Goal: Communication & Community: Answer question/provide support

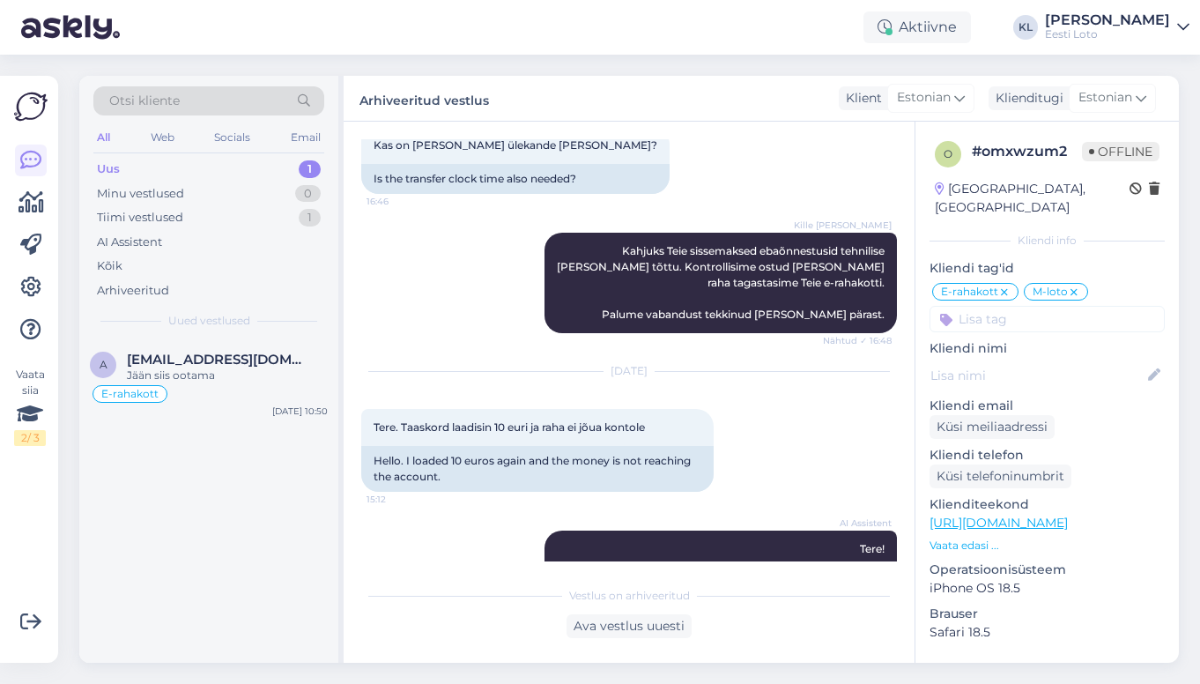
scroll to position [468, 0]
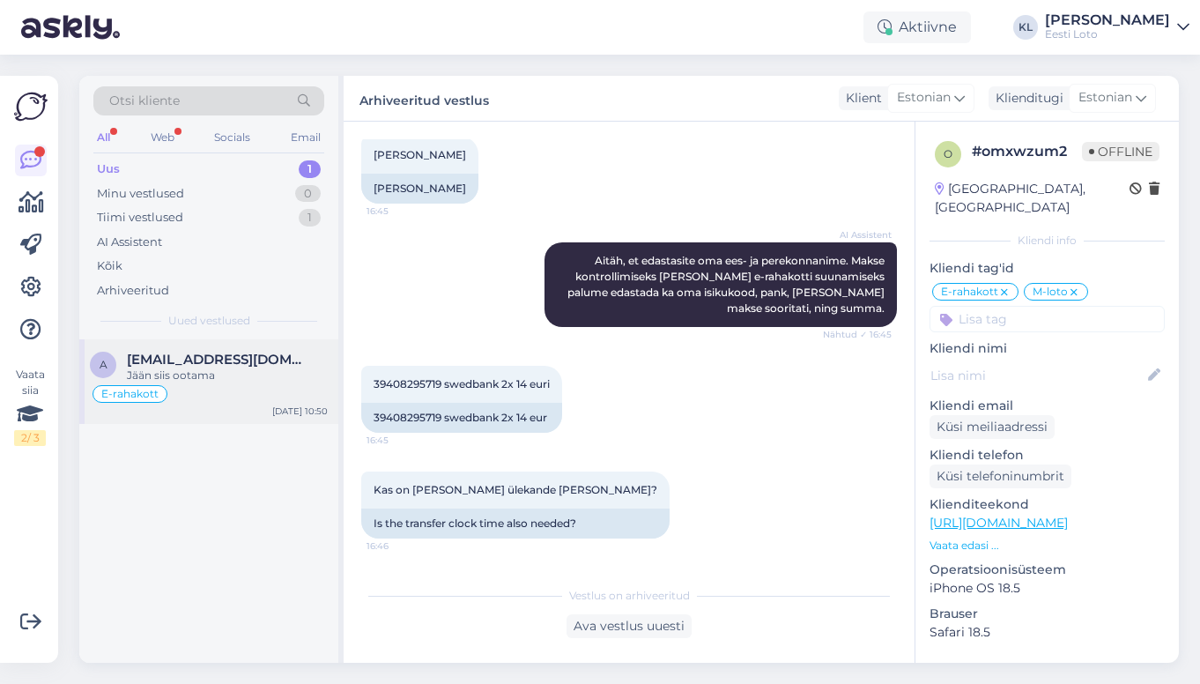
click at [203, 359] on span "[EMAIL_ADDRESS][DOMAIN_NAME]" at bounding box center [218, 359] width 183 height 16
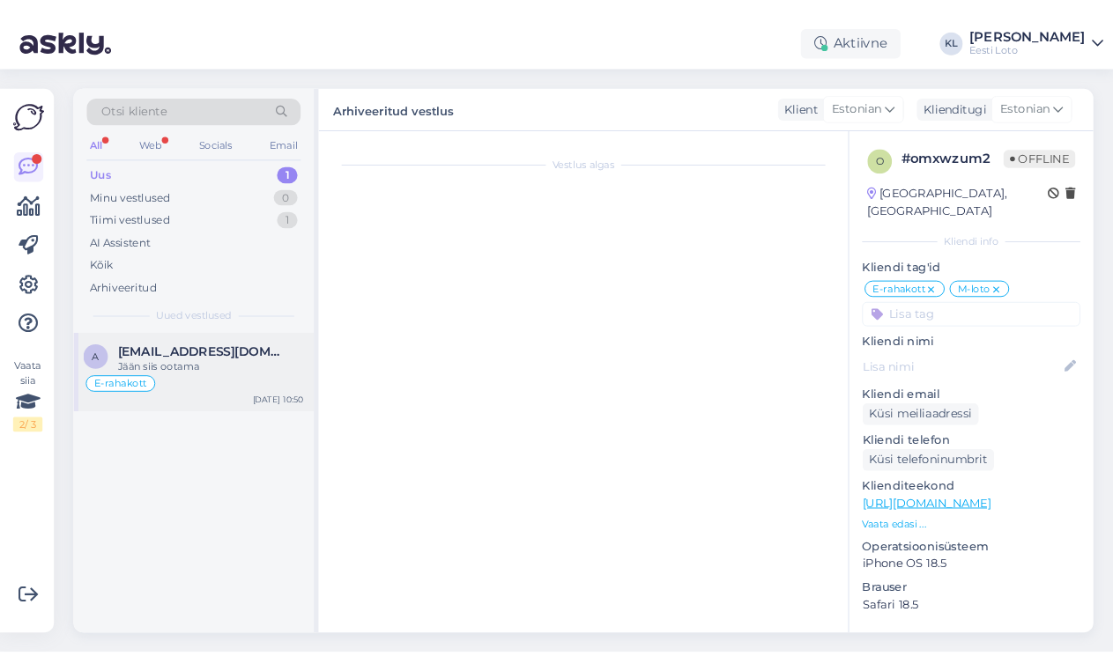
scroll to position [1239, 0]
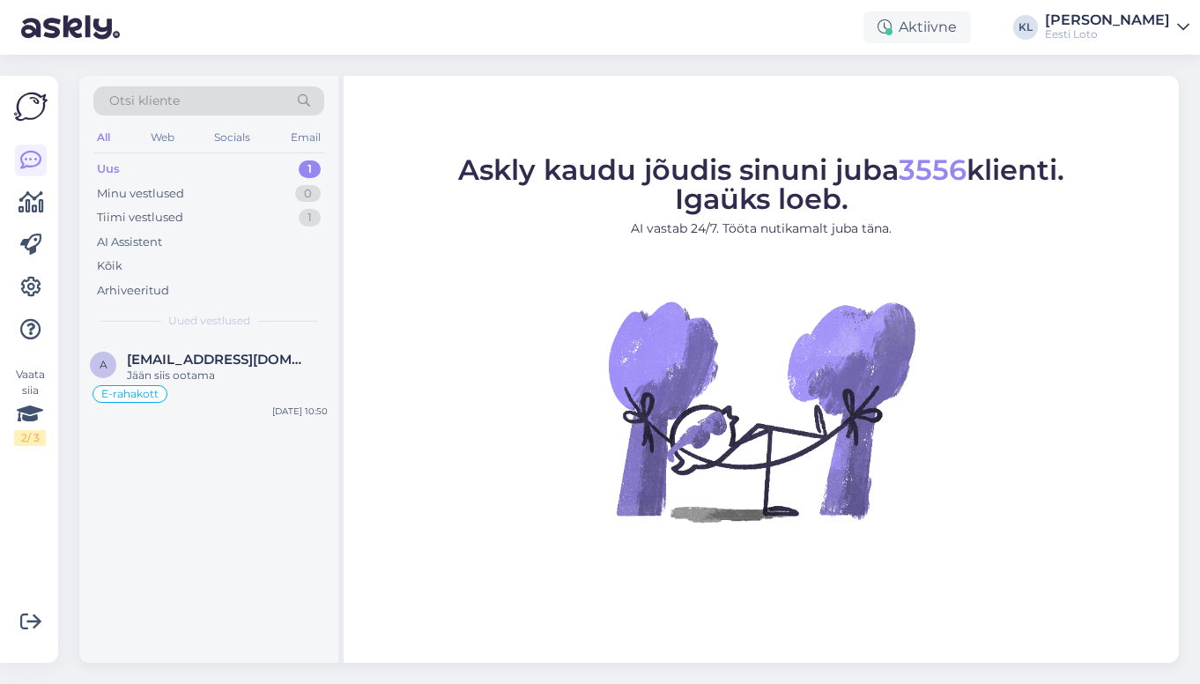
click at [225, 170] on div "Uus 1" at bounding box center [208, 169] width 231 height 25
click at [186, 364] on span "[EMAIL_ADDRESS][DOMAIN_NAME]" at bounding box center [218, 359] width 183 height 16
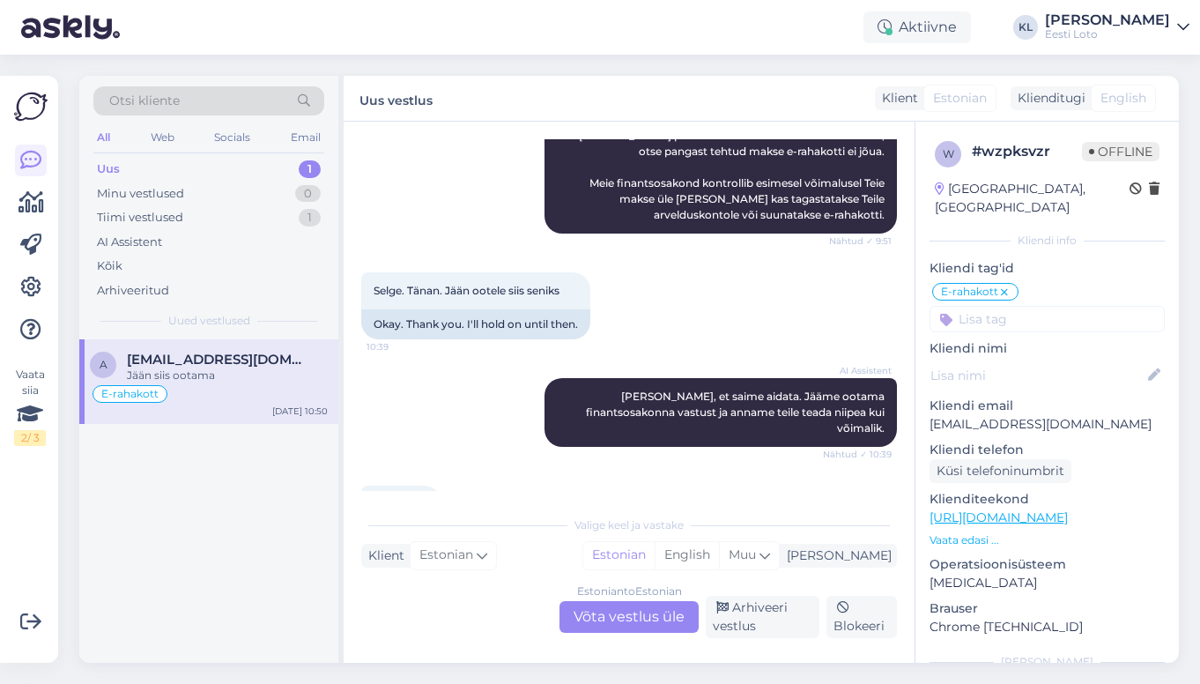
scroll to position [280, 0]
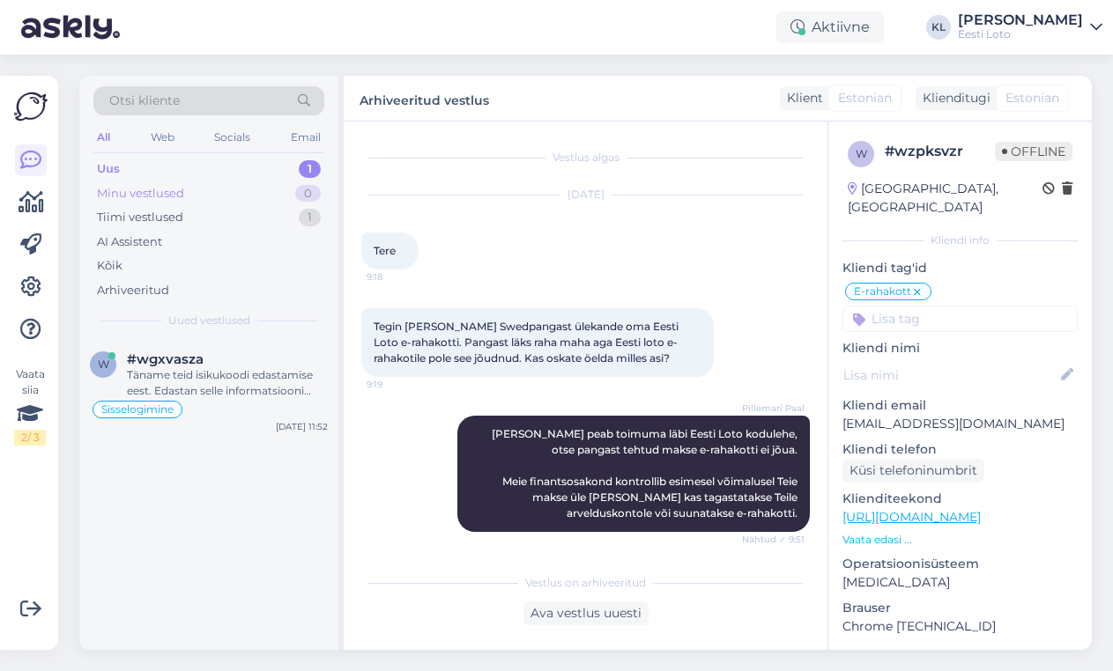
scroll to position [1261, 0]
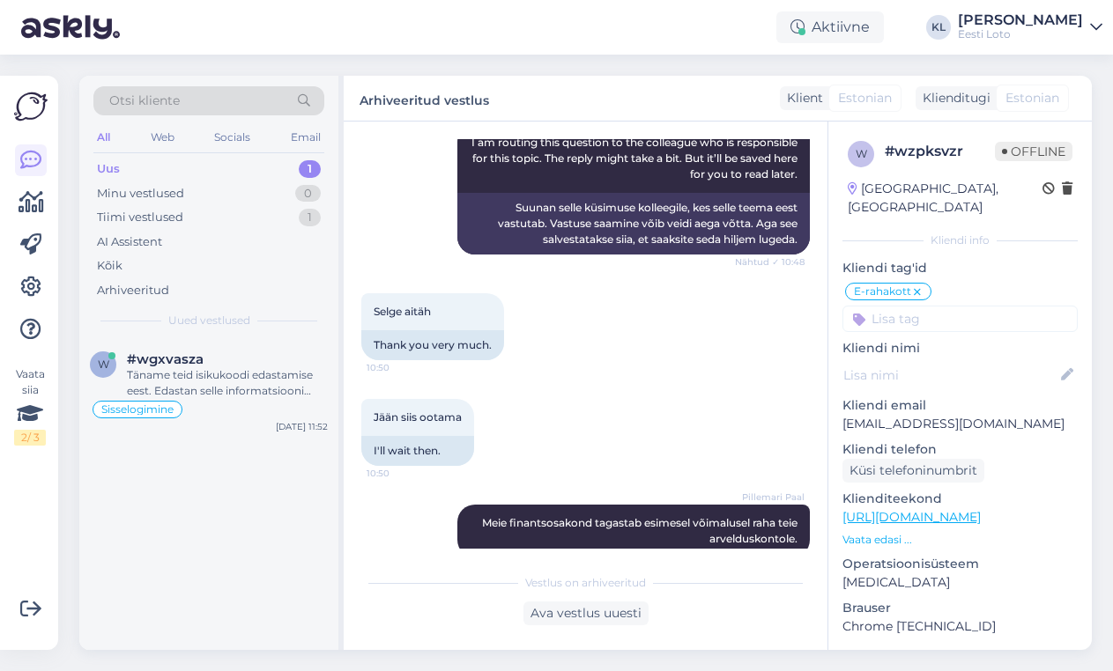
click at [201, 163] on div "Uus 1" at bounding box center [208, 169] width 231 height 25
click at [222, 364] on div "#wgxvasza" at bounding box center [227, 359] width 201 height 16
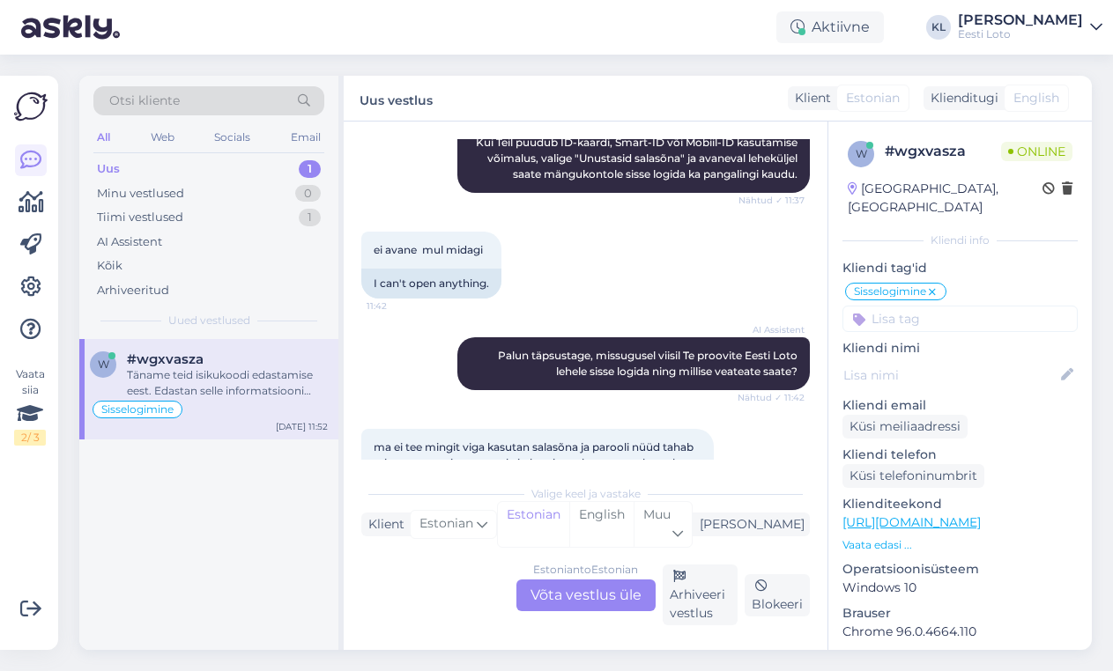
scroll to position [148, 0]
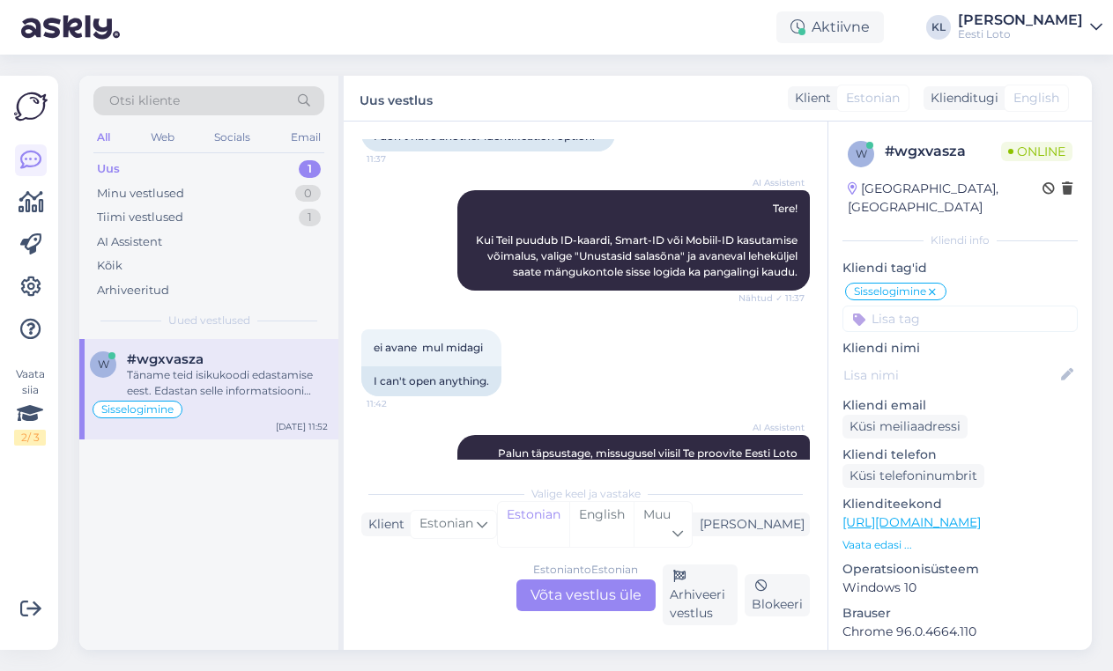
click at [579, 598] on div "Estonian to Estonian Võta vestlus üle" at bounding box center [585, 596] width 139 height 32
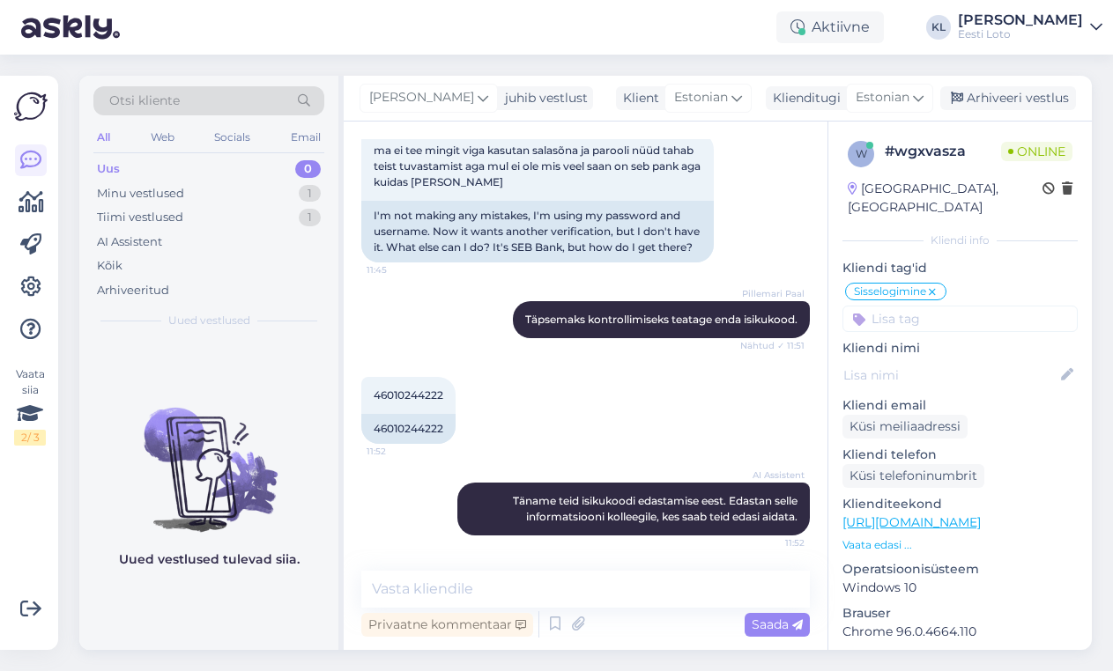
scroll to position [543, 0]
click at [427, 398] on span "46010244222" at bounding box center [409, 394] width 70 height 13
copy div "46010244222 11:52"
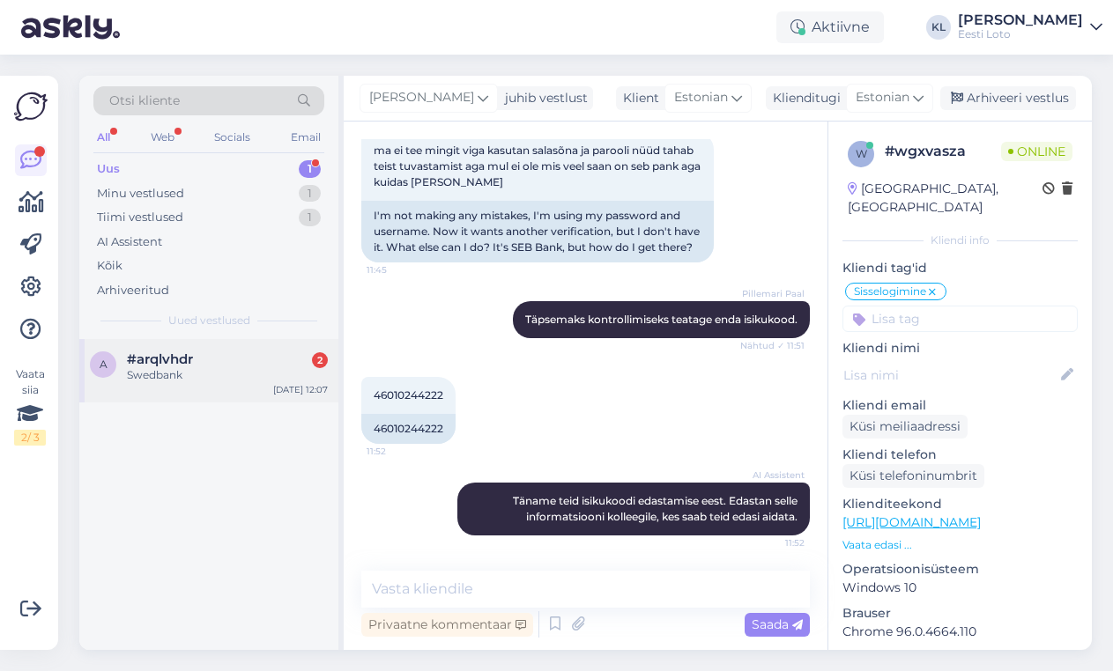
click at [237, 354] on div "#arqlvhdr 2" at bounding box center [227, 359] width 201 height 16
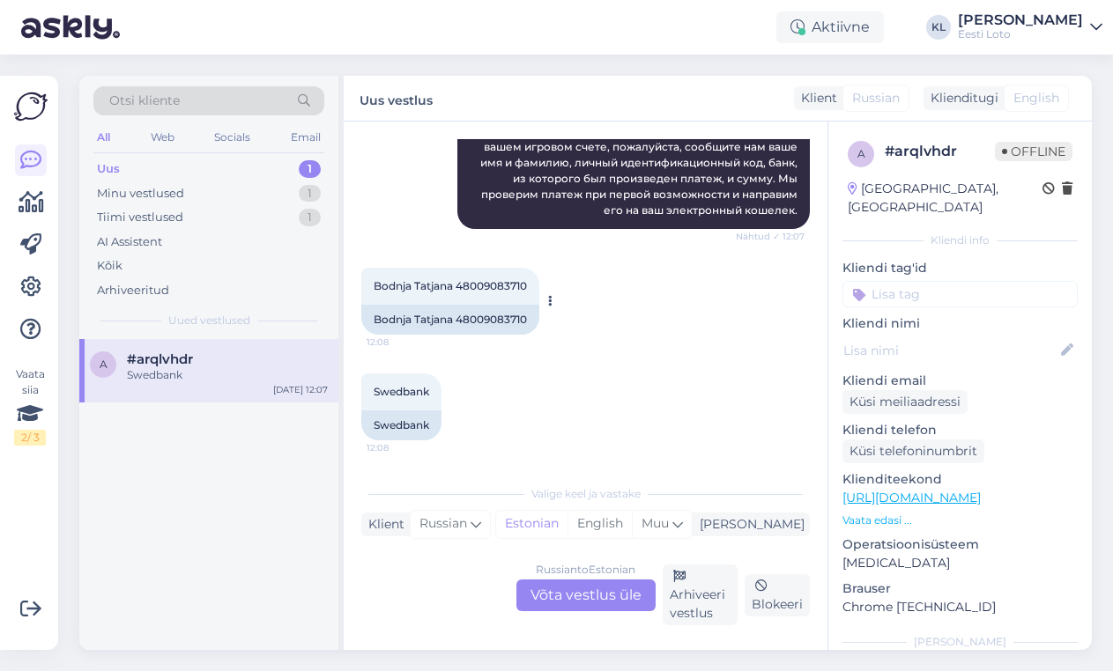
scroll to position [196, 0]
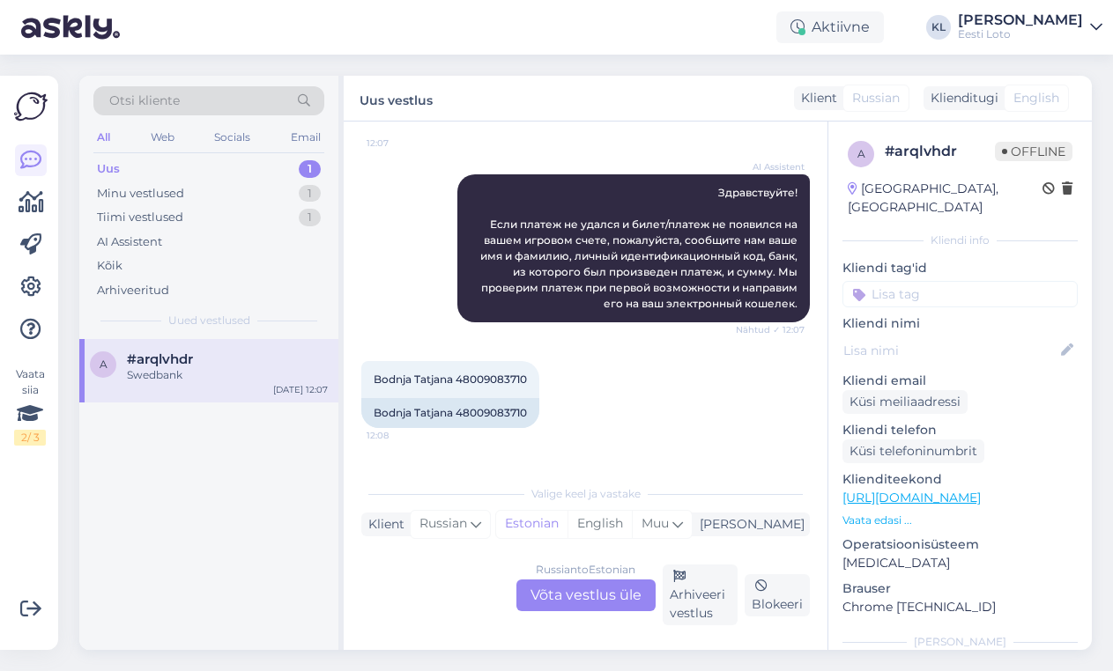
click at [553, 593] on div "Russian to Estonian Võta vestlus üle" at bounding box center [585, 596] width 139 height 32
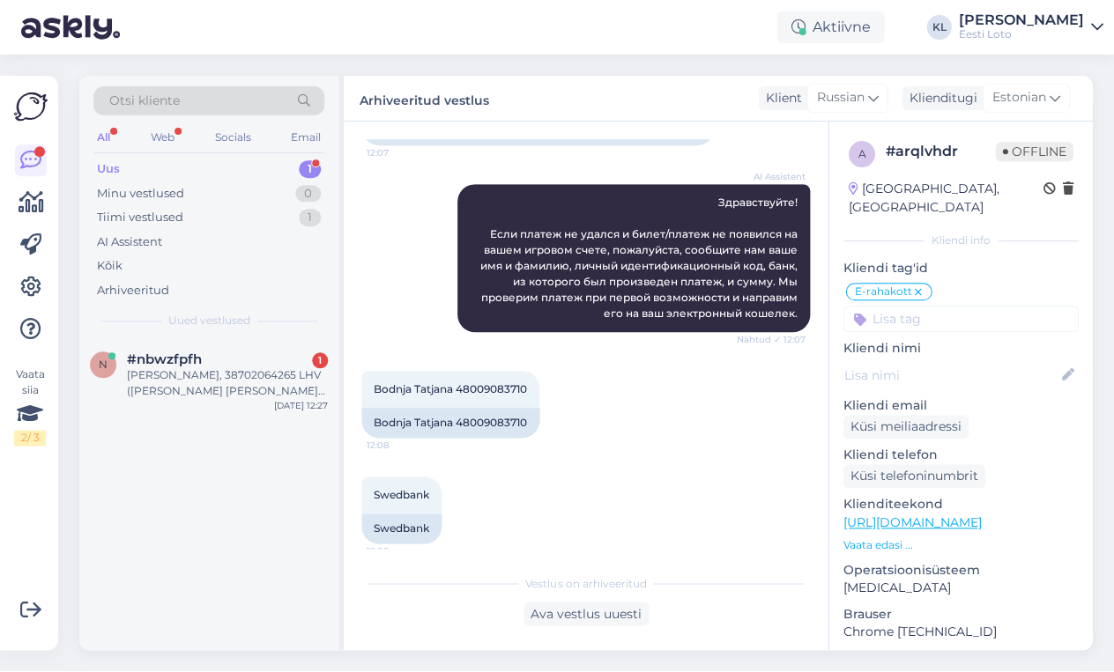
scroll to position [384, 0]
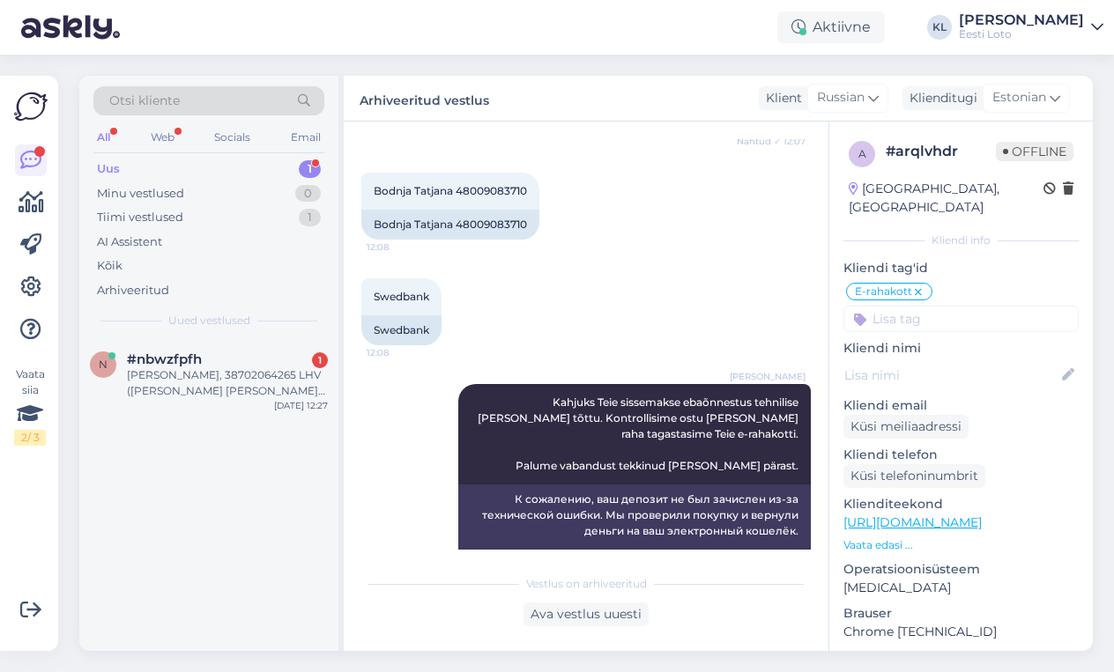
click at [243, 168] on div "Uus 1" at bounding box center [208, 169] width 231 height 25
click at [255, 370] on div "Keijo Jeret, 38702064265 LHV (maksin kontolt Liisa Põldma), 4 EUR. Makse läks m…" at bounding box center [227, 383] width 201 height 32
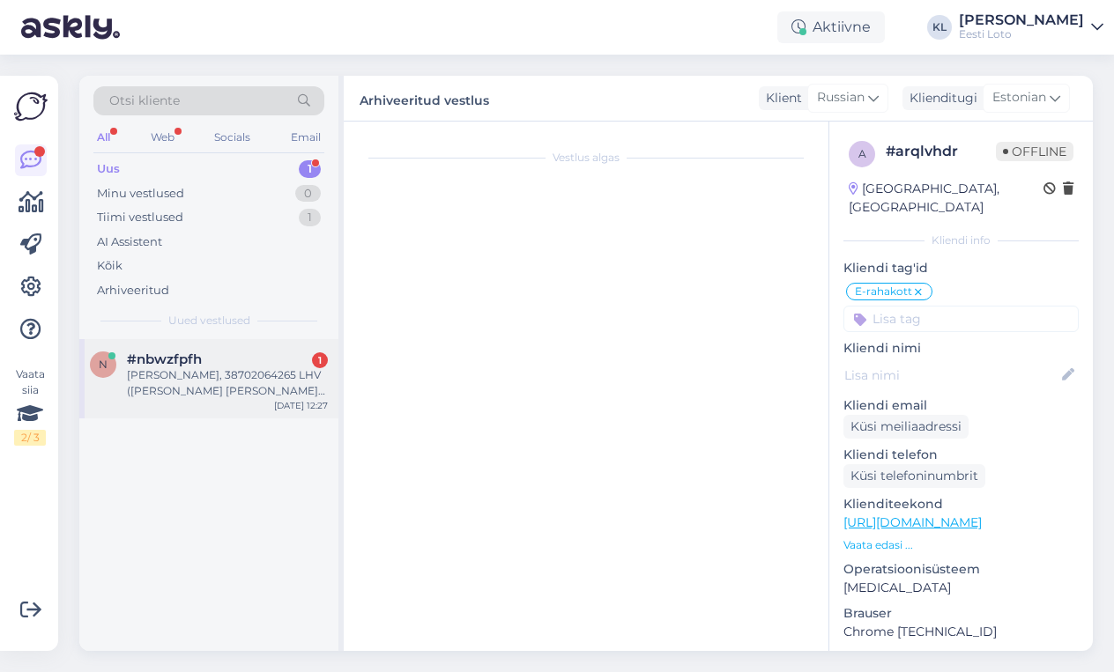
scroll to position [459, 0]
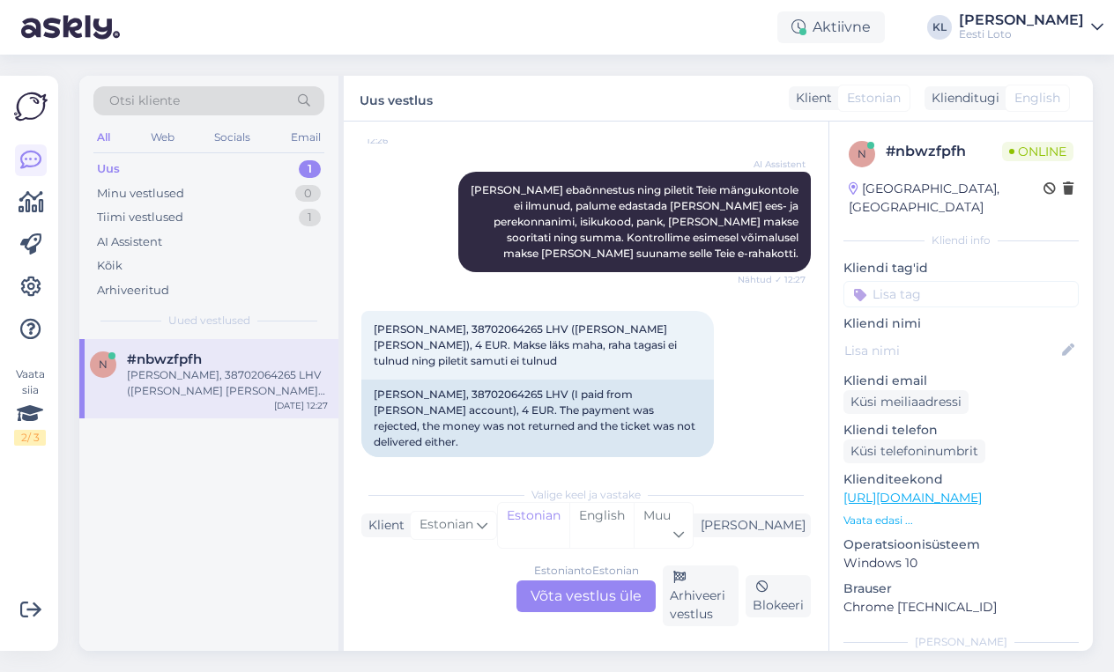
click at [587, 594] on div "Estonian to Estonian Võta vestlus üle" at bounding box center [585, 597] width 139 height 32
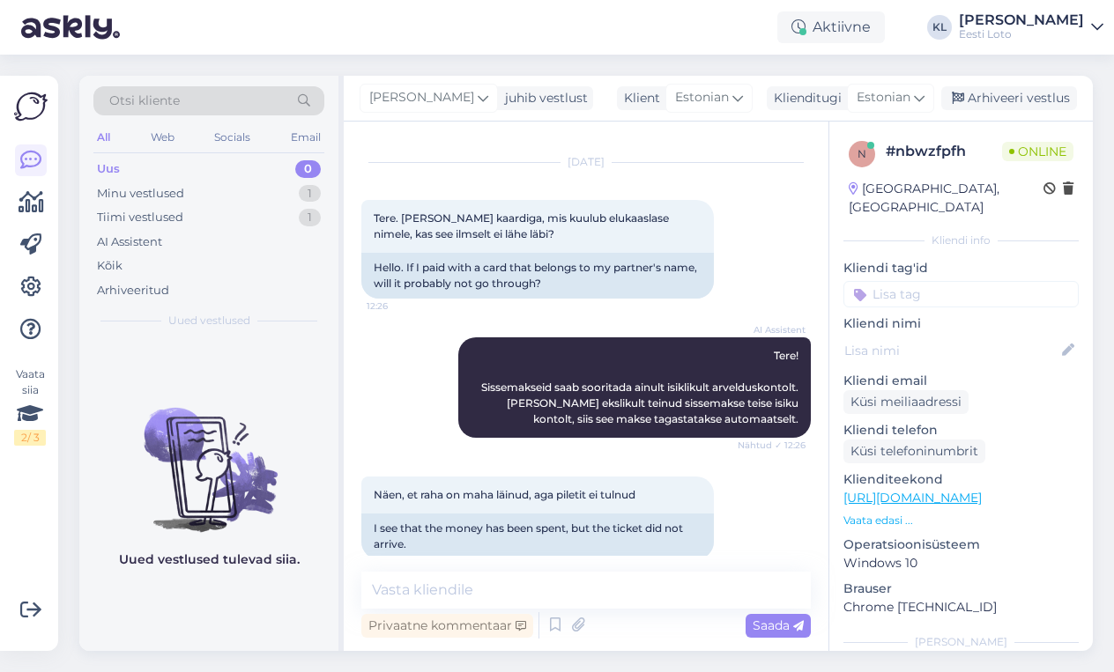
scroll to position [364, 0]
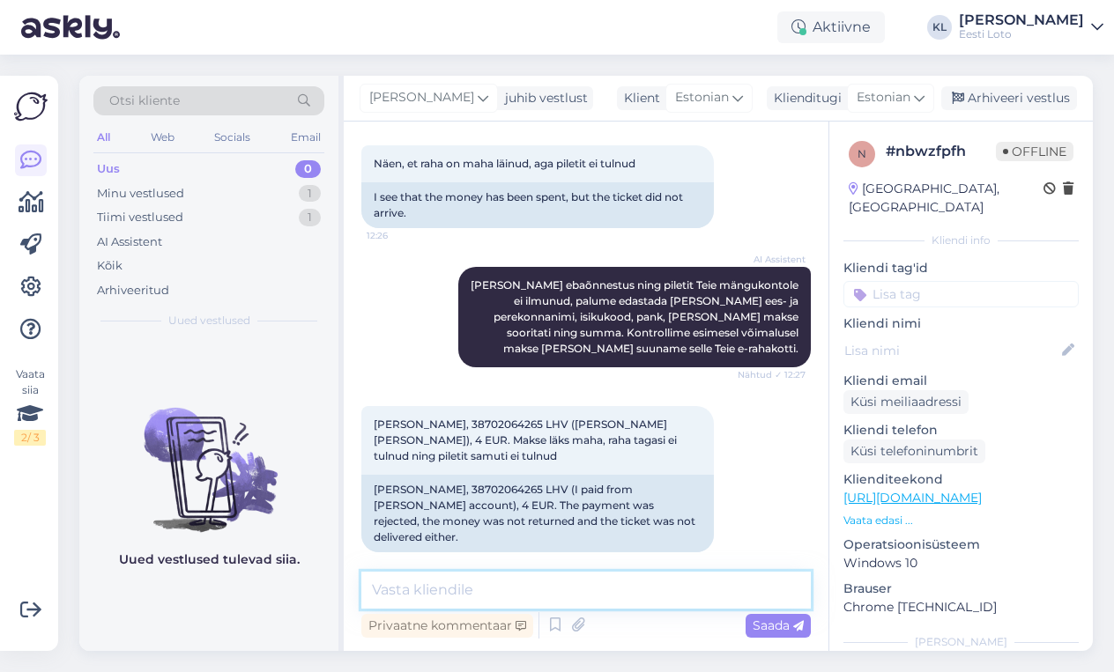
click at [662, 593] on textarea at bounding box center [585, 590] width 449 height 37
paste textarea "Teise isiku pangakontolt sissemakset ei ole võimalik teha ja see tagastatakse a…"
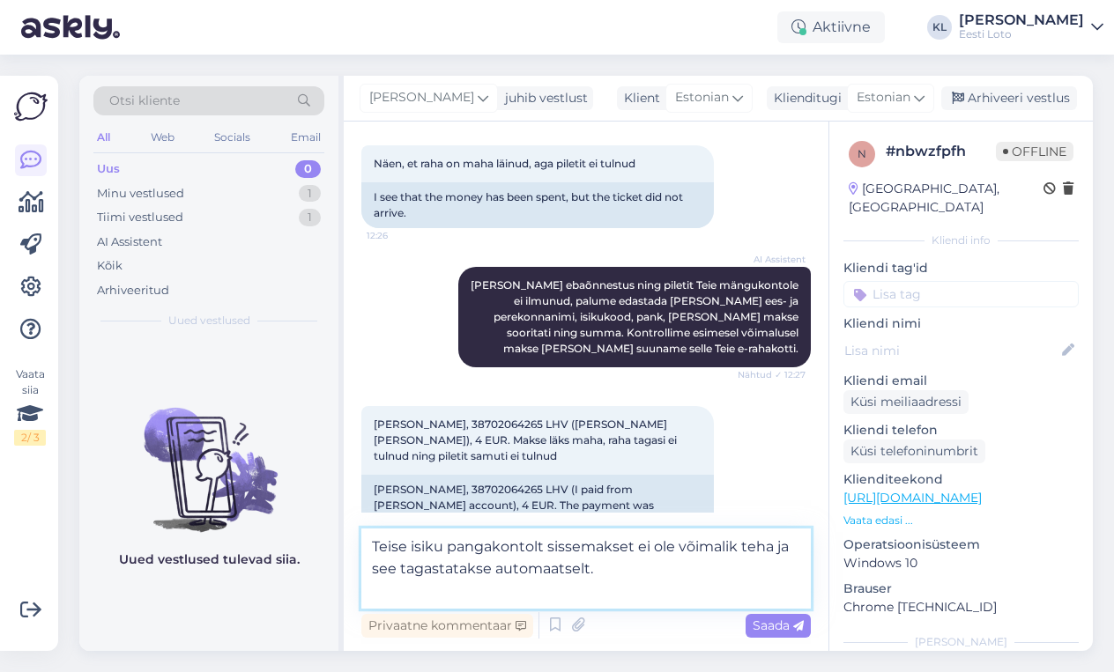
click at [655, 571] on textarea "Teise isiku pangakontolt sissemakset ei ole võimalik teha ja see tagastatakse a…" at bounding box center [585, 569] width 449 height 80
type textarea "Teise isiku pangakontolt sissemakset ei ole võimalik teha ja see tagastatakse a…"
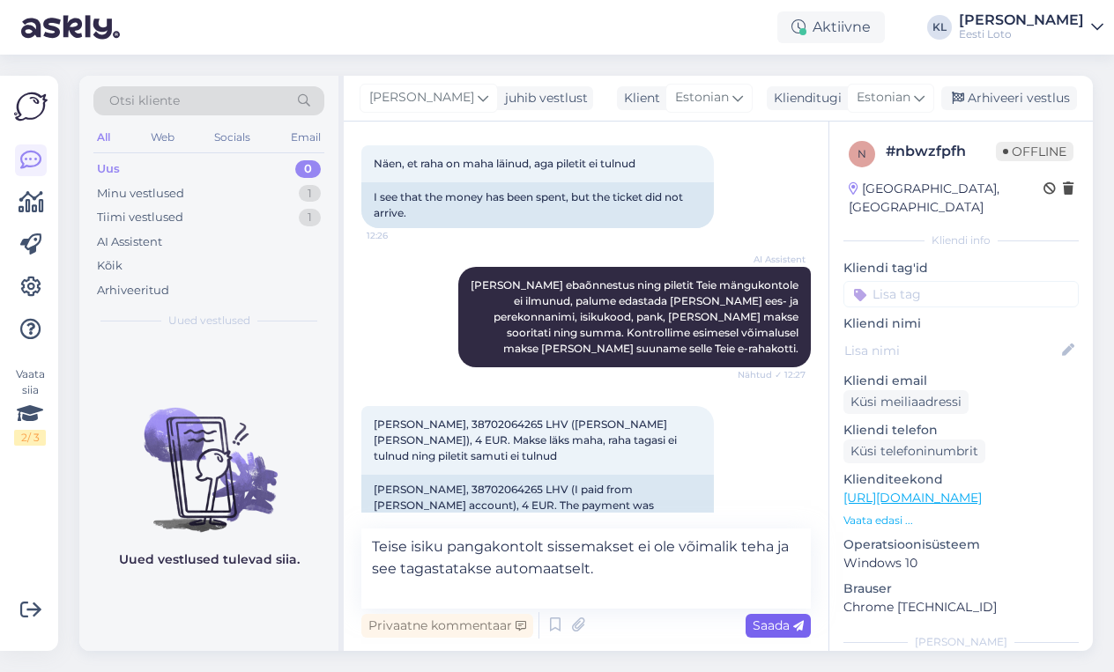
click at [771, 625] on span "Saada" at bounding box center [777, 626] width 51 height 16
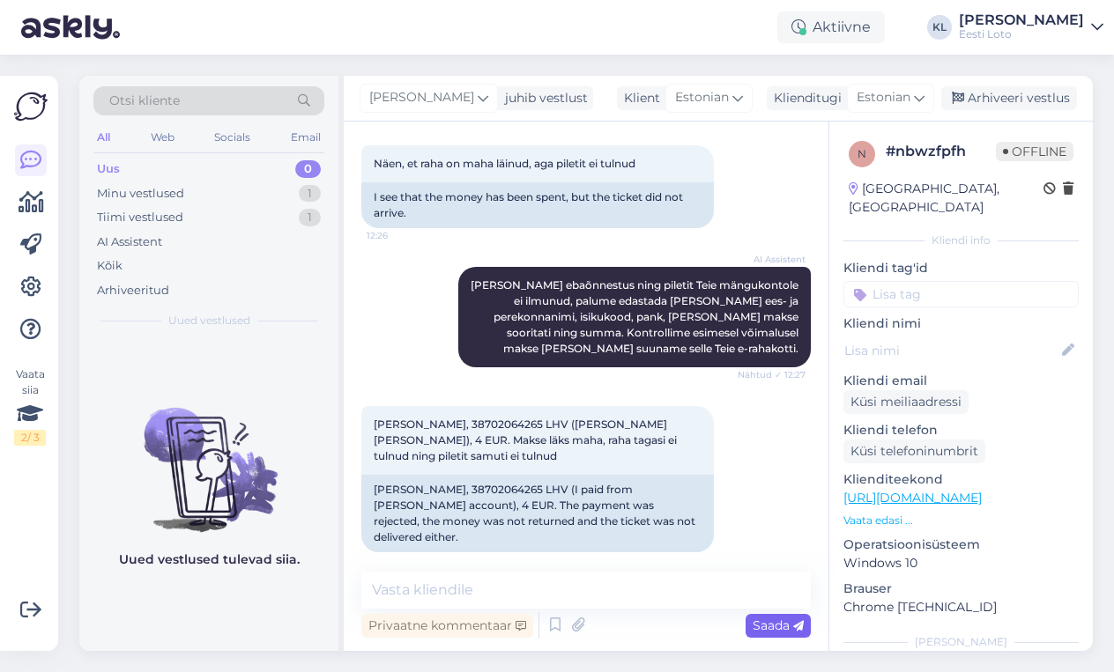
scroll to position [455, 0]
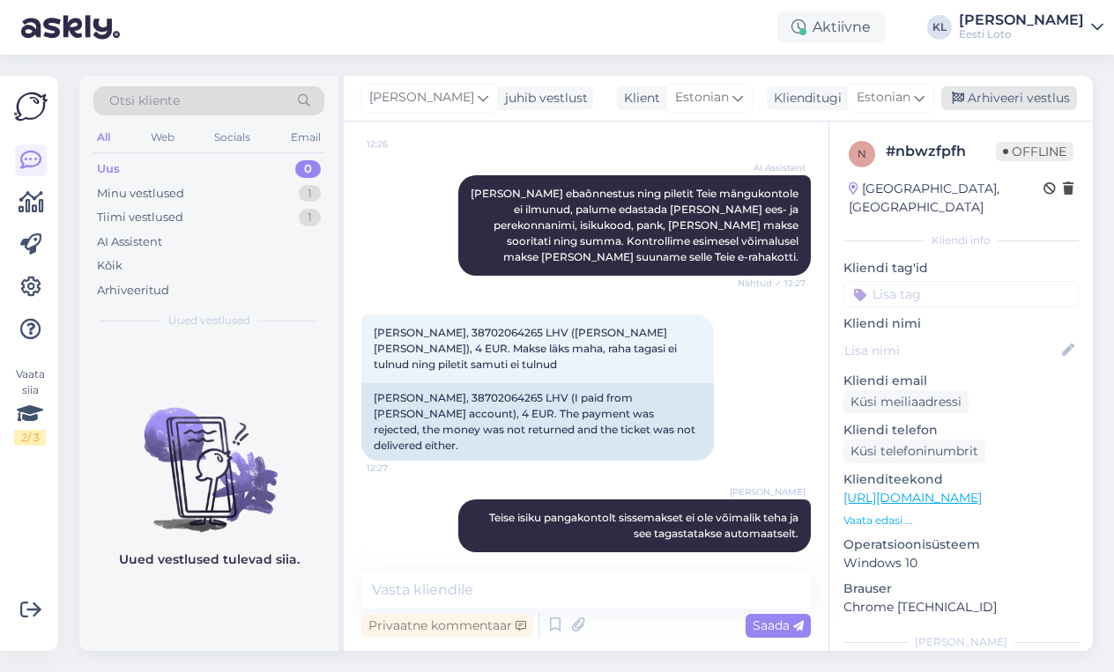
click at [984, 100] on div "Arhiveeri vestlus" at bounding box center [1009, 98] width 136 height 24
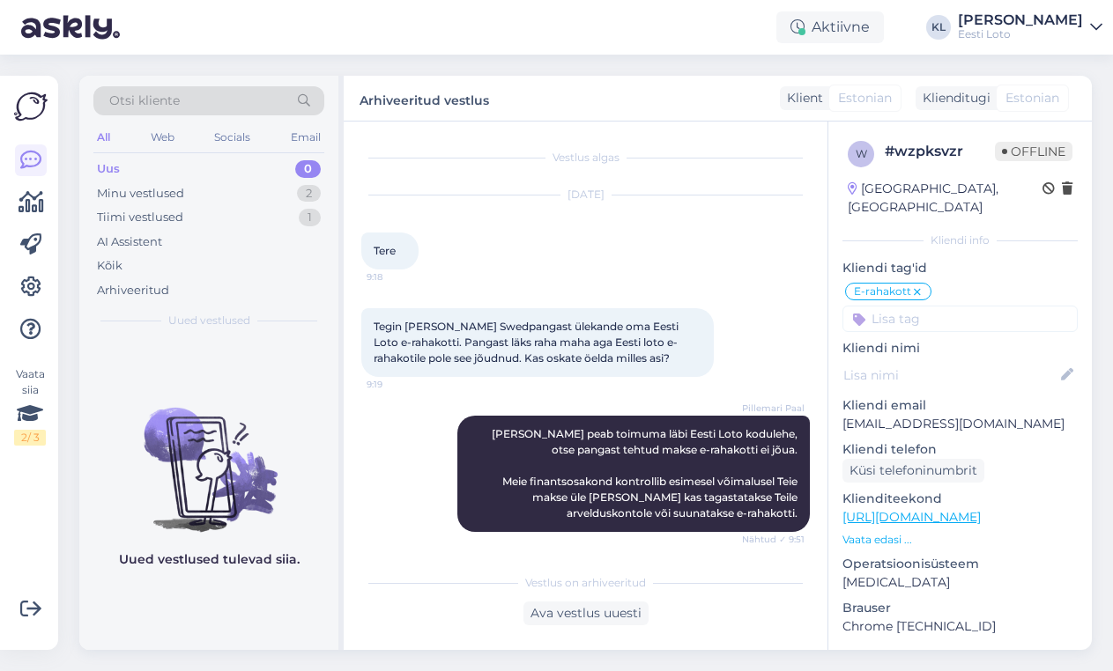
scroll to position [1273, 0]
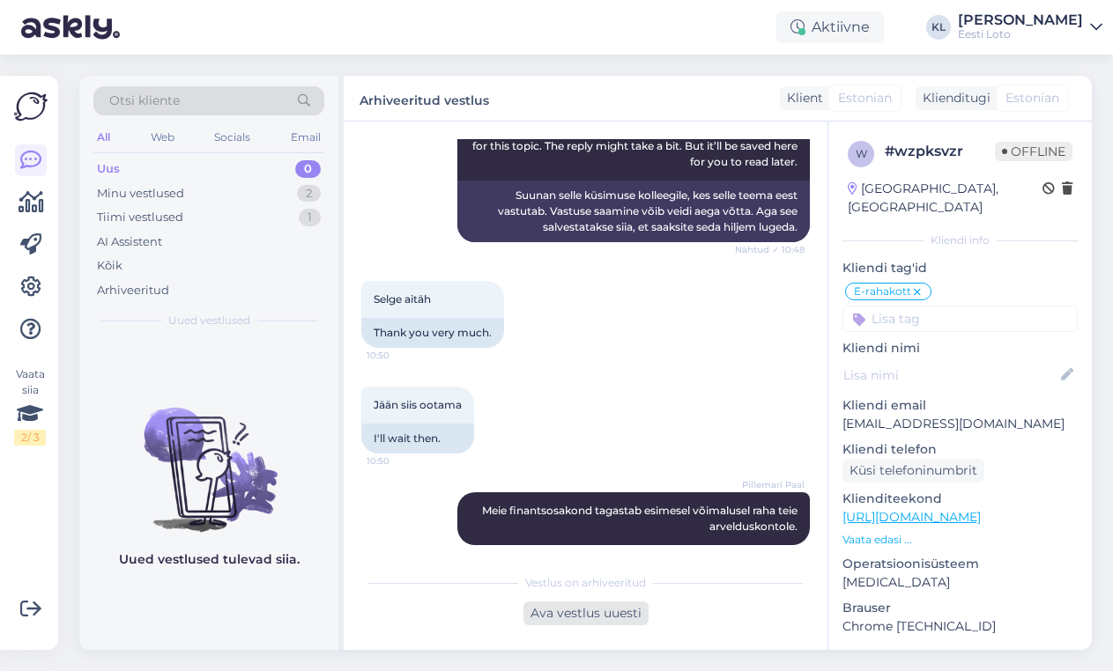
click at [588, 607] on div "Ava vestlus uuesti" at bounding box center [585, 614] width 125 height 24
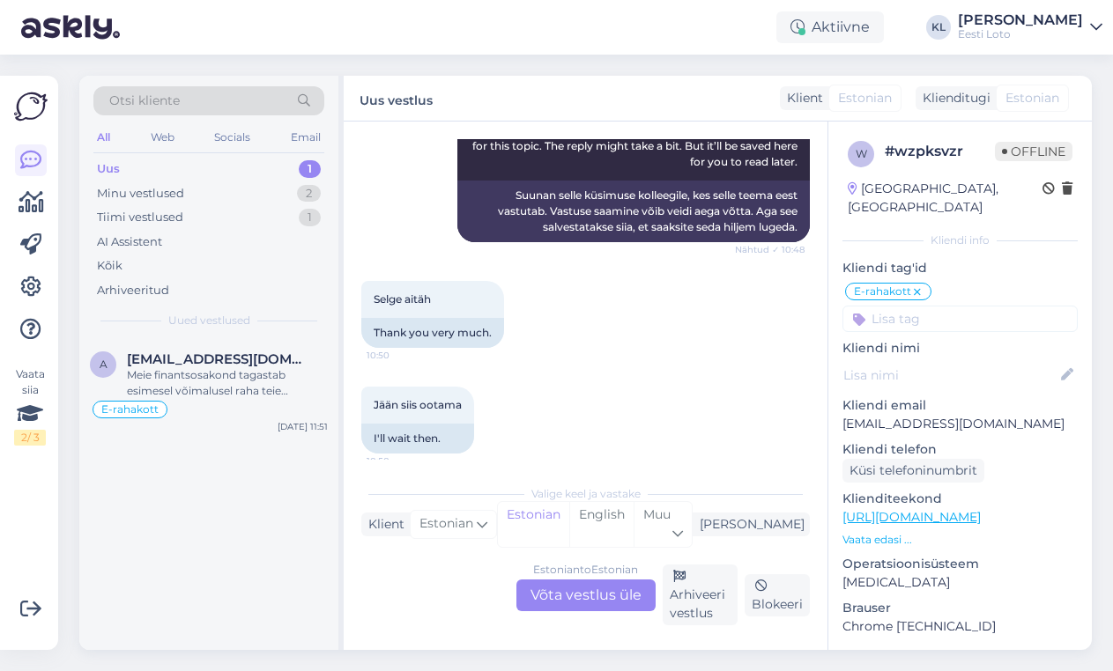
click at [564, 591] on div "Estonian to Estonian Võta vestlus üle" at bounding box center [585, 596] width 139 height 32
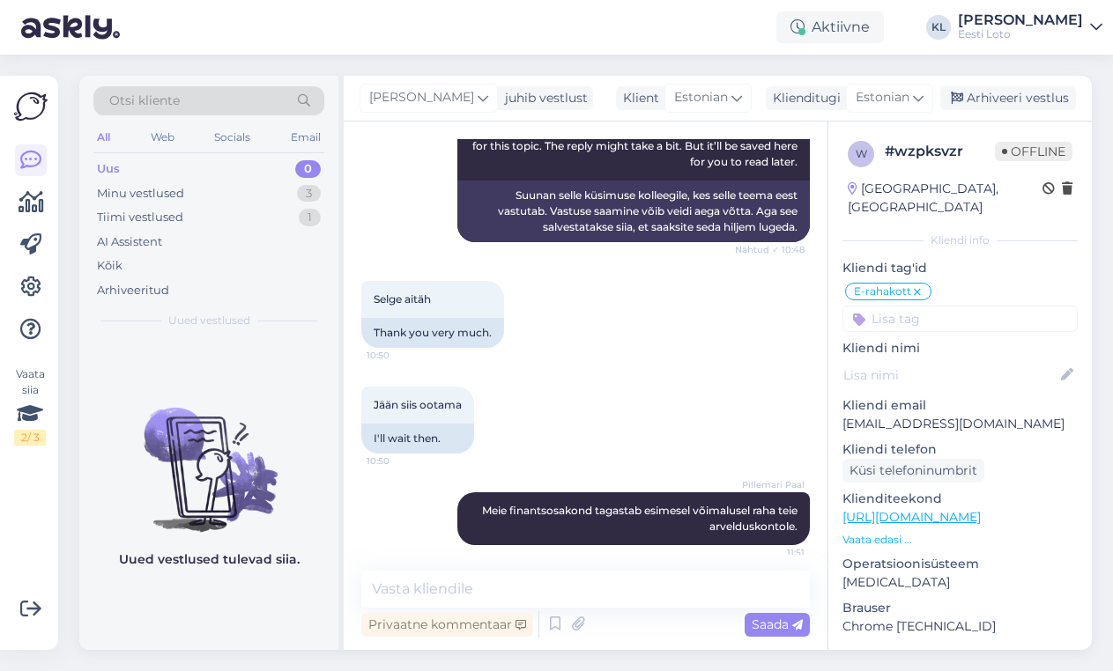
scroll to position [1267, 0]
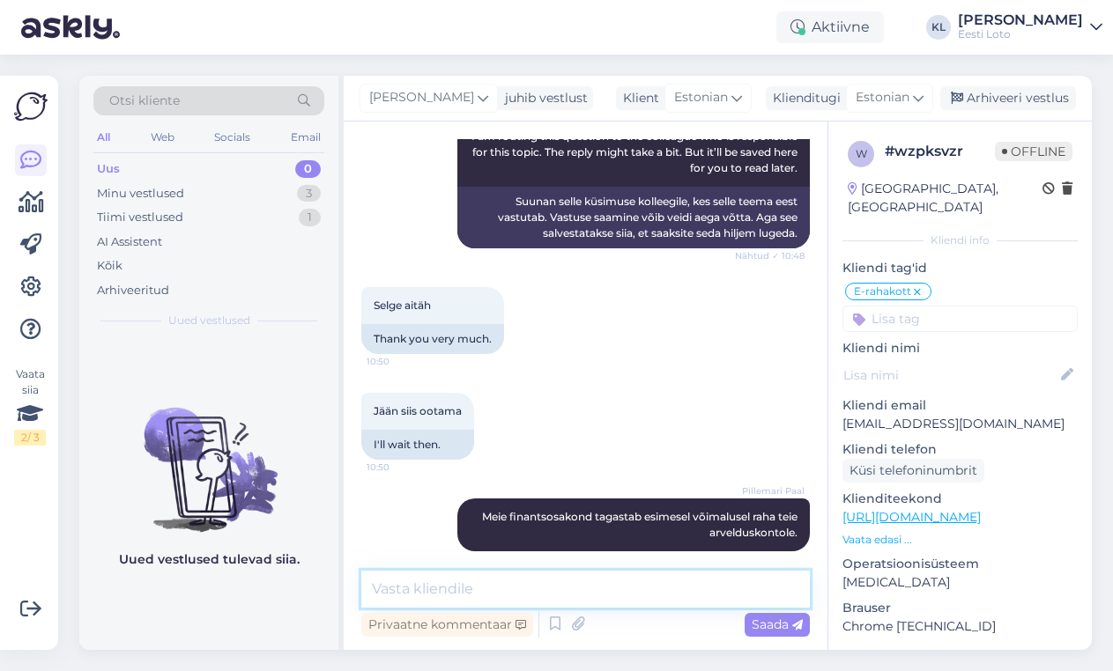
click at [487, 589] on textarea at bounding box center [585, 589] width 448 height 37
paste textarea "Kahjuks Teie sissemakse ebaõnnestus tehnilise tõrke tõttu. Kontrollisime ostu ü…"
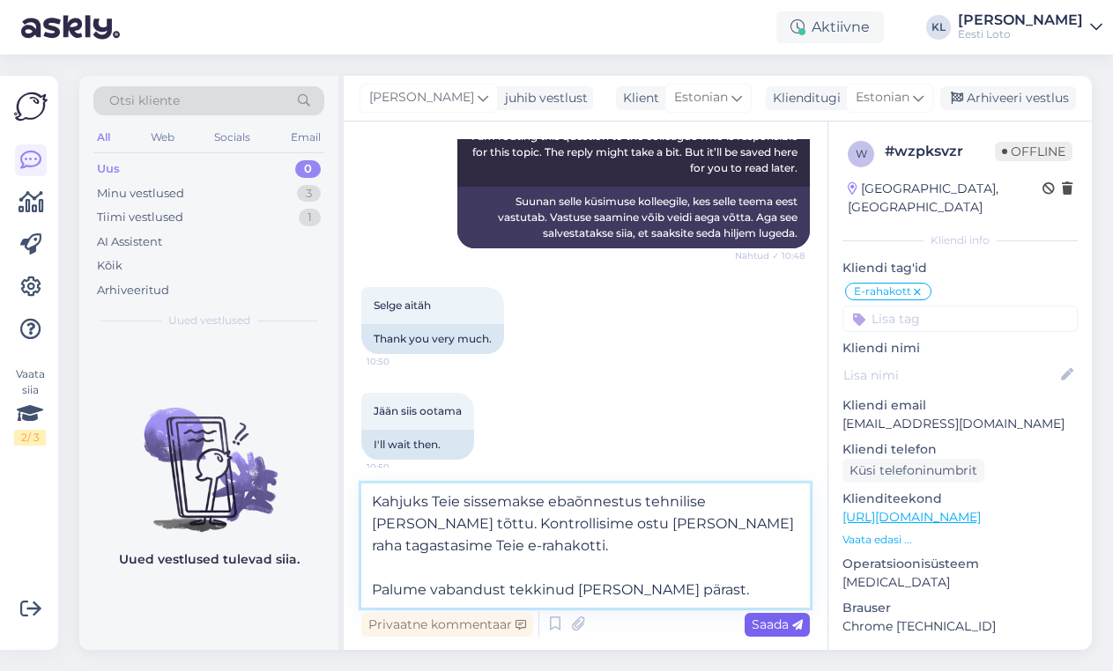
type textarea "Kahjuks Teie sissemakse ebaõnnestus tehnilise tõrke tõttu. Kontrollisime ostu ü…"
click at [769, 626] on span "Saada" at bounding box center [776, 625] width 51 height 16
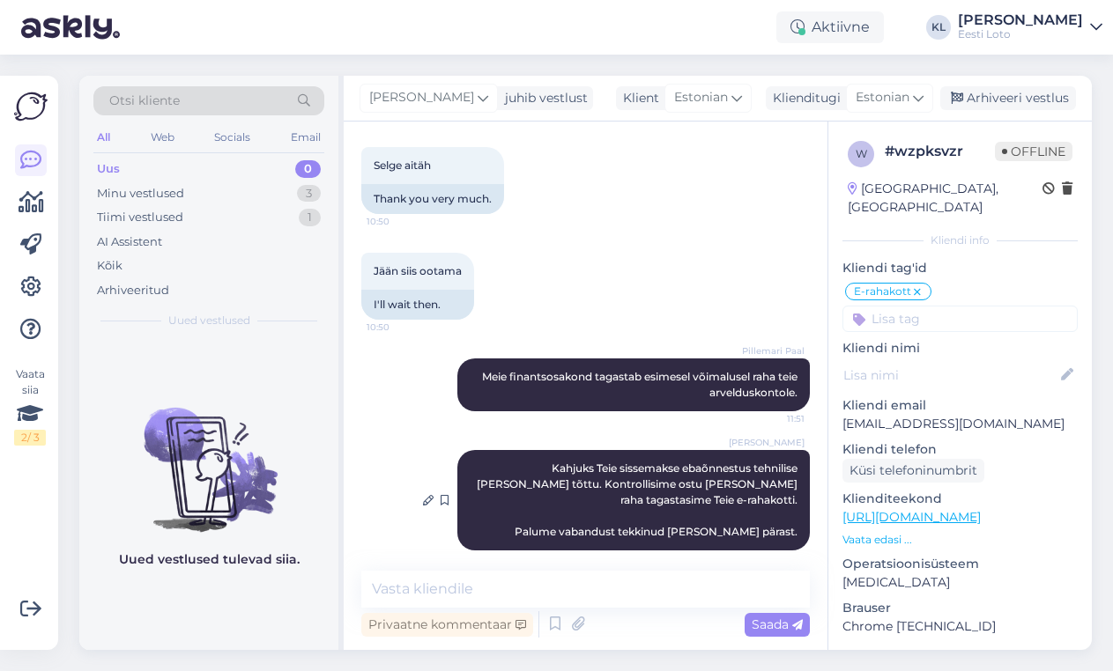
scroll to position [1406, 0]
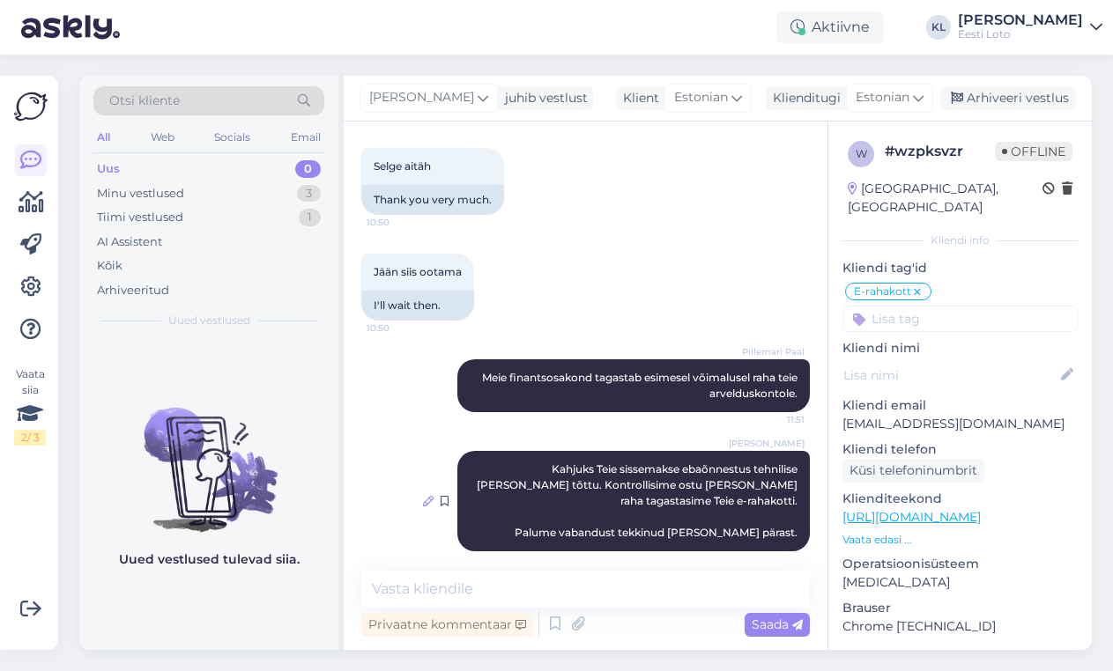
click at [431, 496] on icon at bounding box center [428, 501] width 11 height 11
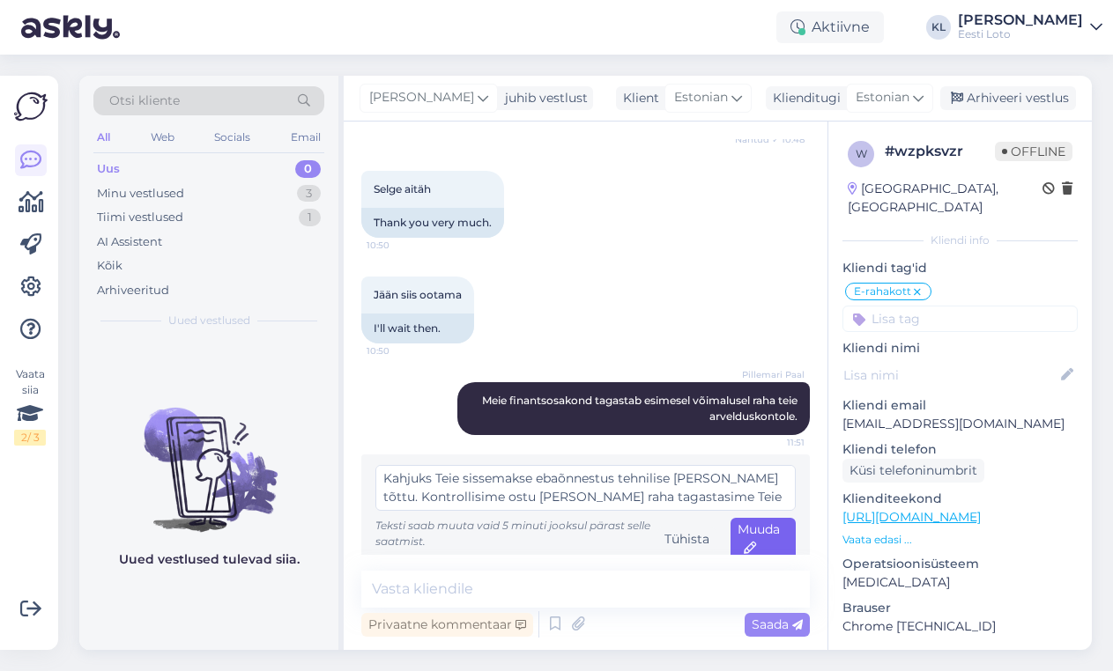
click at [776, 524] on div "Muuda" at bounding box center [762, 539] width 65 height 42
type textarea "Kahjuks Teie sissemakse ebaõnnestus tehnilise tõrke tõttu. Kontrollisime ostu ü…"
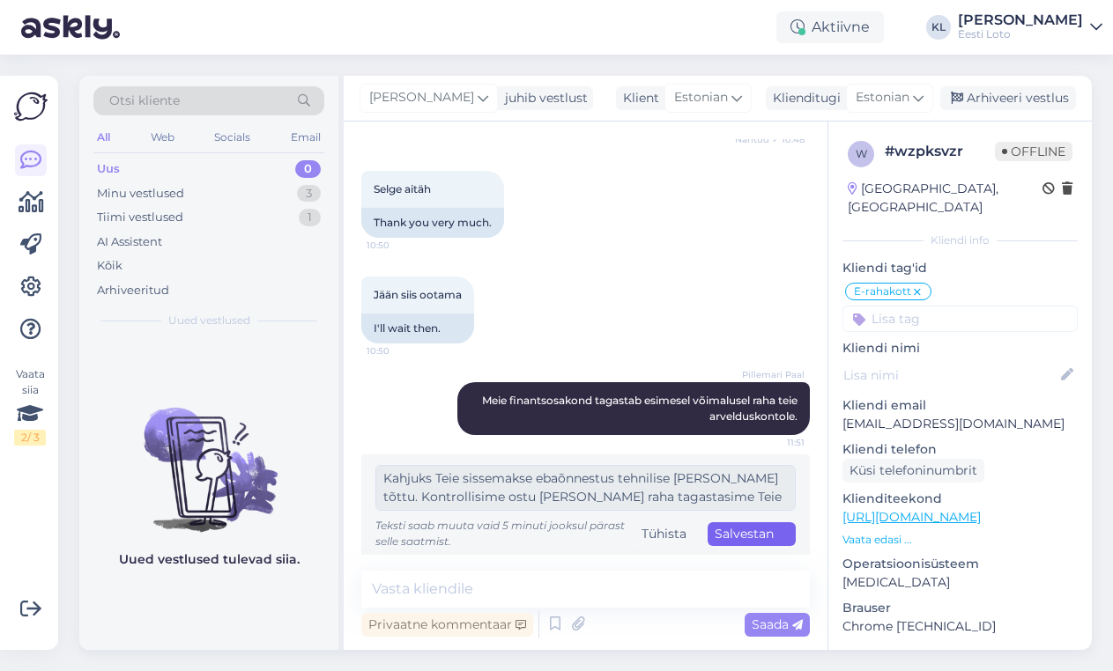
scroll to position [1373, 0]
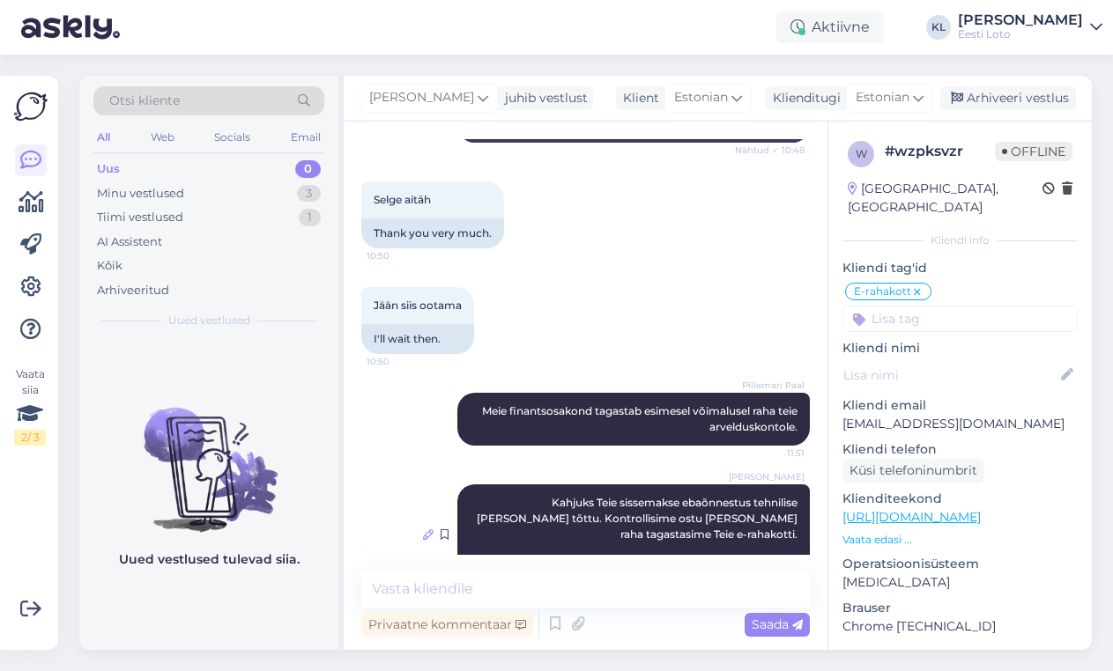
click at [425, 529] on icon at bounding box center [428, 534] width 11 height 11
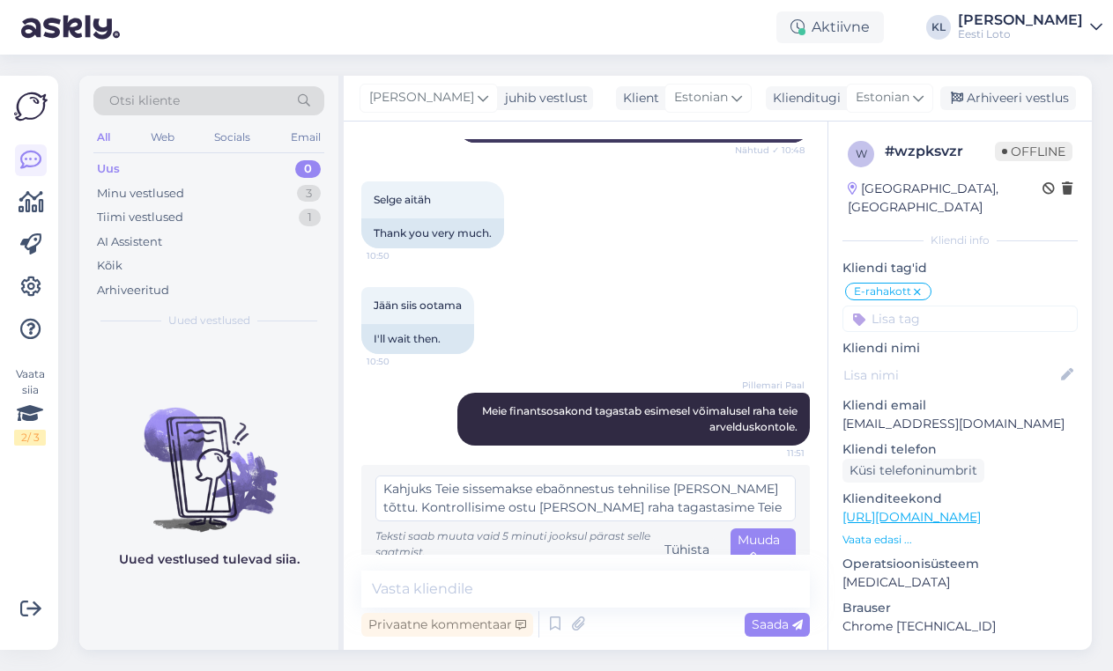
drag, startPoint x: 757, startPoint y: 492, endPoint x: 248, endPoint y: 432, distance: 511.8
click at [248, 432] on div "Otsi kliente All Web Socials Email Uus 0 Minu vestlused 3 Tiimi vestlused 1 AI …" at bounding box center [585, 363] width 1012 height 574
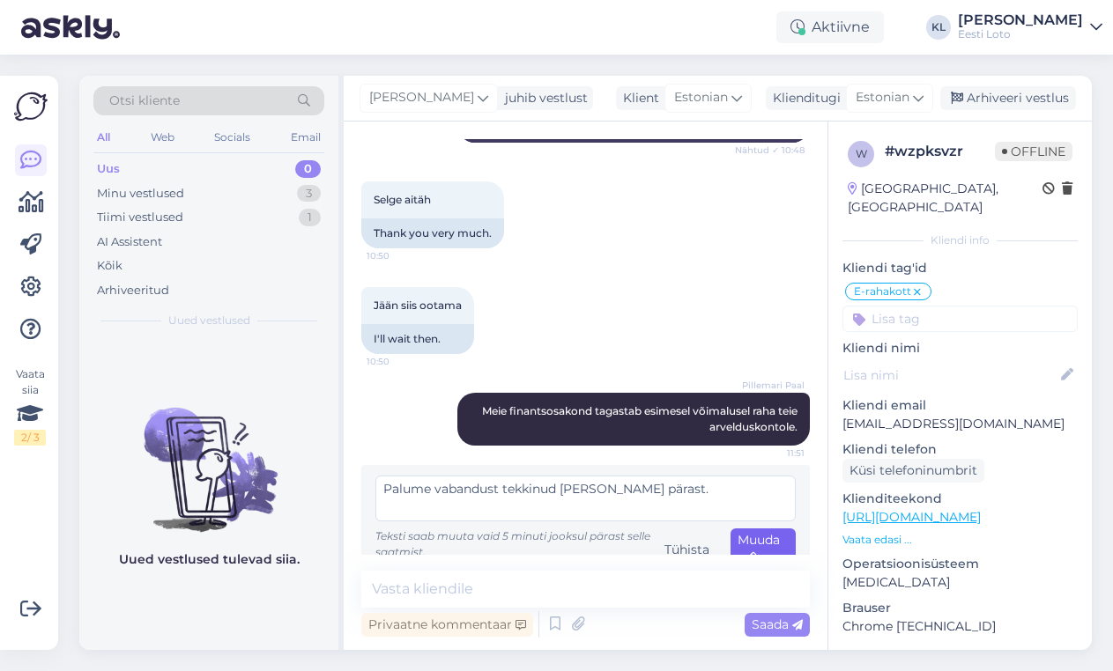
type textarea "Palume vabandust tekkinud tõrke pärast."
click at [755, 532] on span "Muuda" at bounding box center [758, 549] width 42 height 34
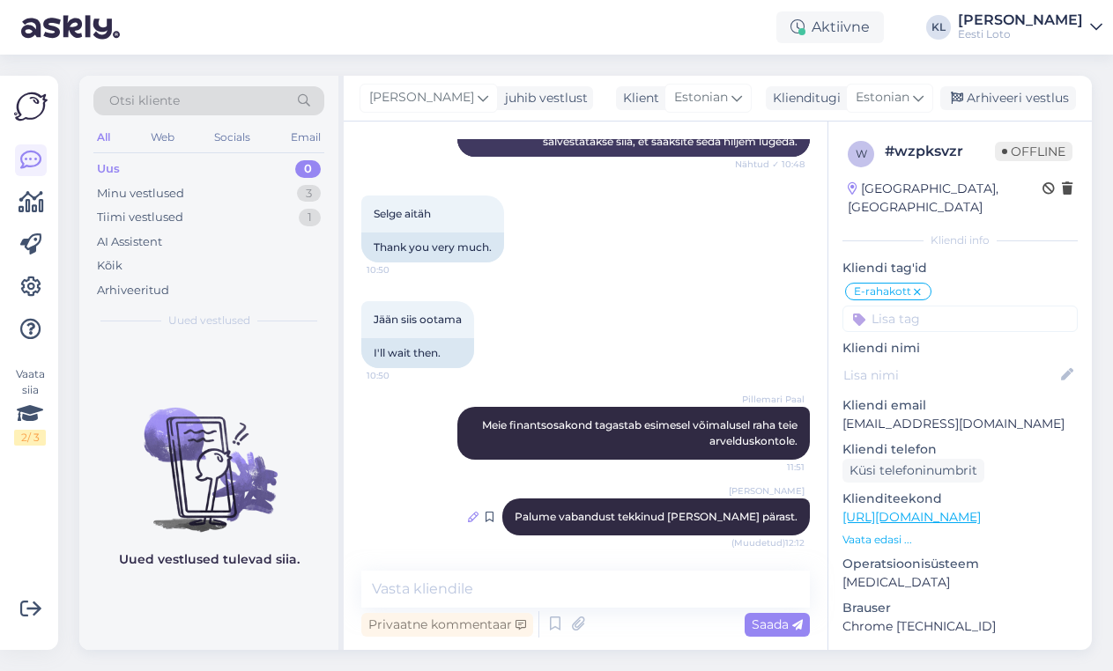
click at [478, 512] on icon at bounding box center [473, 517] width 11 height 11
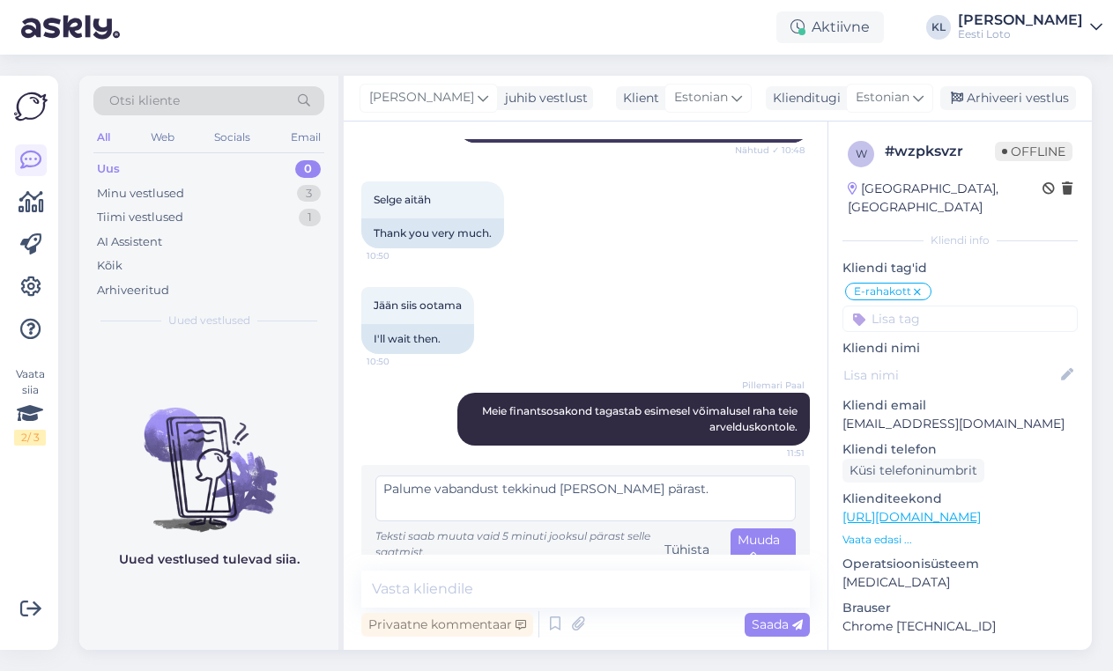
scroll to position [4, 0]
drag, startPoint x: 670, startPoint y: 475, endPoint x: 210, endPoint y: 451, distance: 461.3
click at [210, 451] on div "Otsi kliente All Web Socials Email Uus 0 Minu vestlused 3 Tiimi vestlused 1 AI …" at bounding box center [585, 363] width 1012 height 574
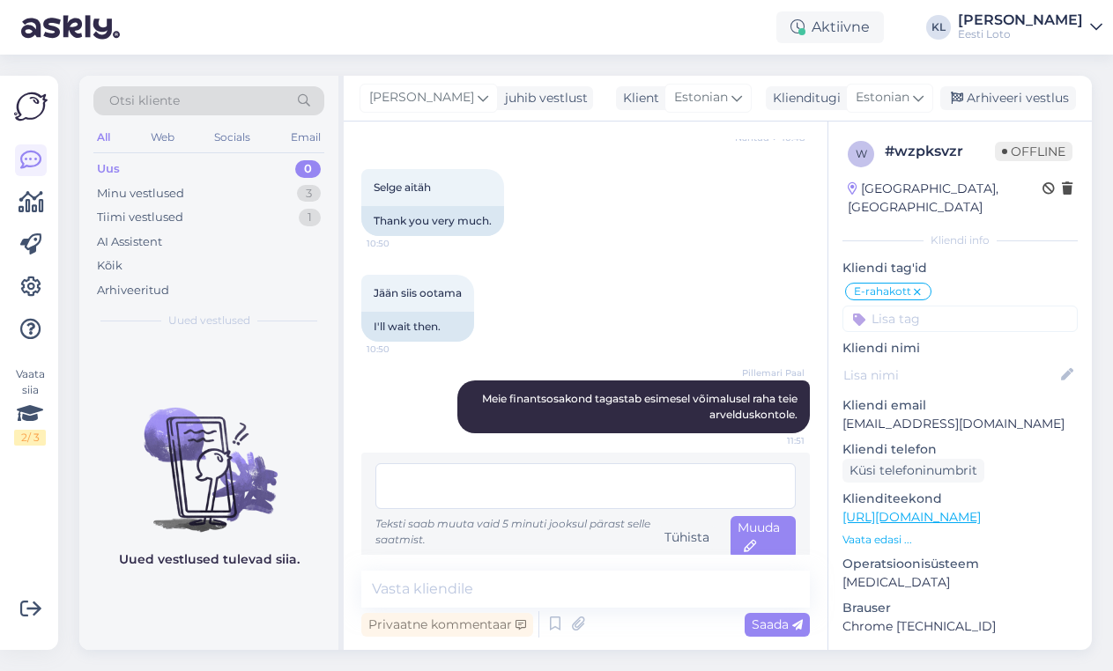
scroll to position [1383, 0]
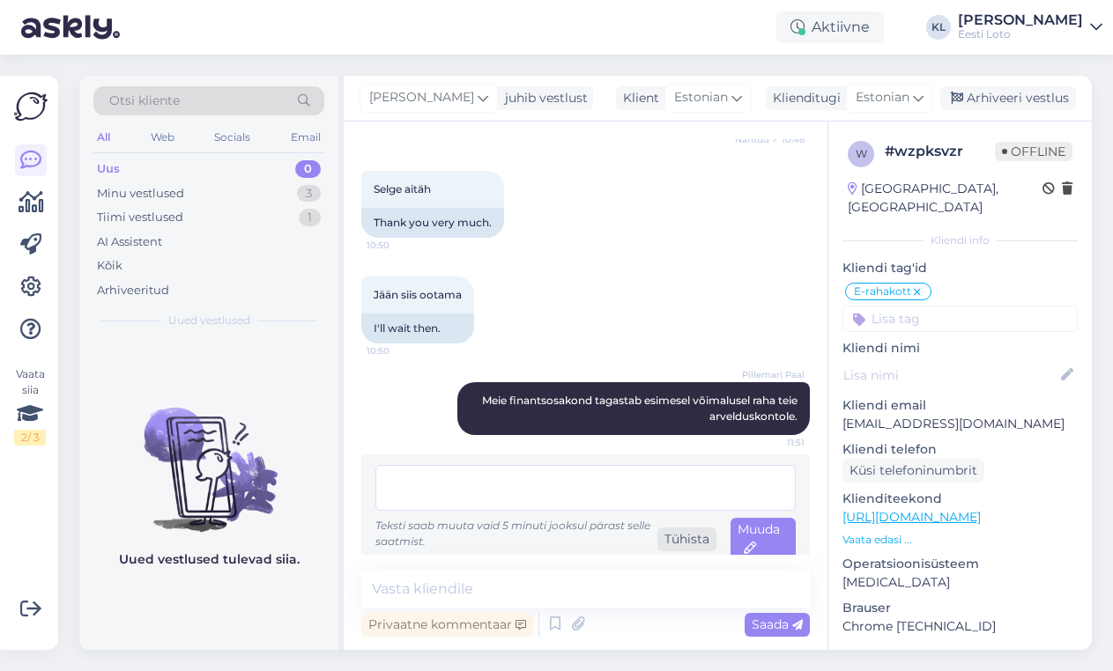
click at [682, 528] on div "Tühista" at bounding box center [686, 540] width 59 height 24
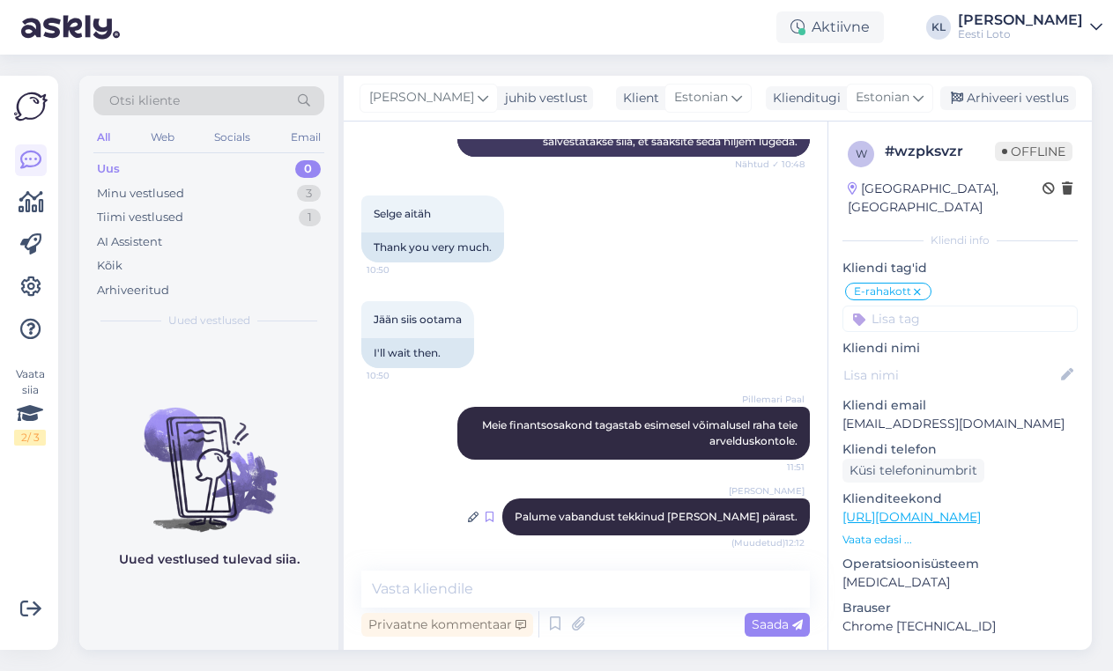
click at [493, 512] on icon at bounding box center [489, 517] width 8 height 11
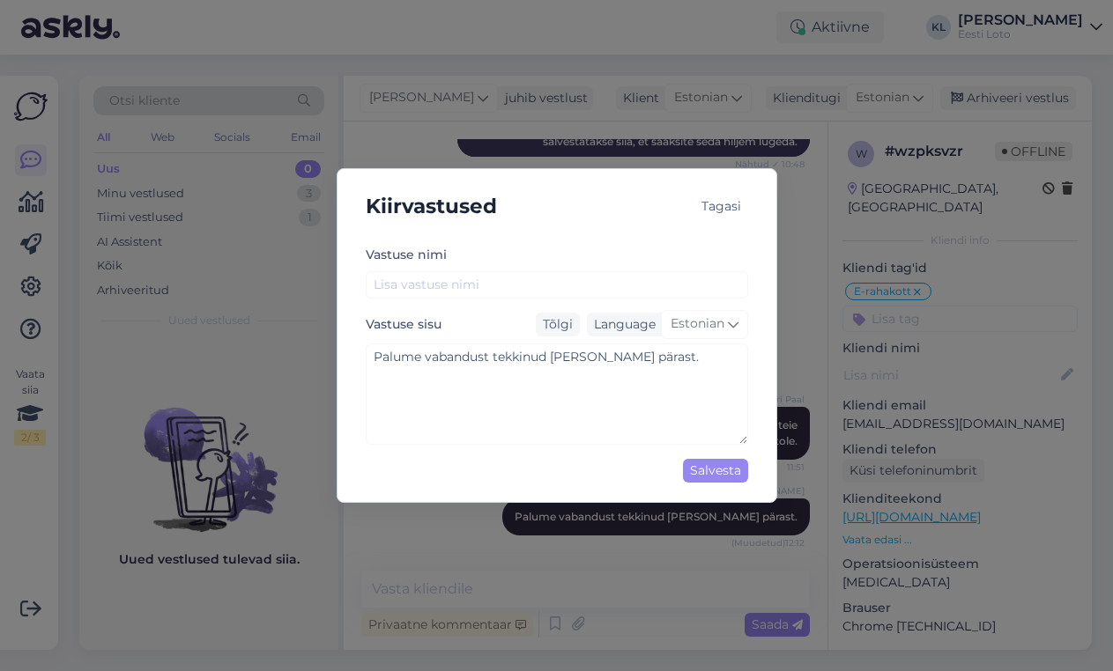
click at [721, 201] on div "Tagasi" at bounding box center [721, 207] width 54 height 24
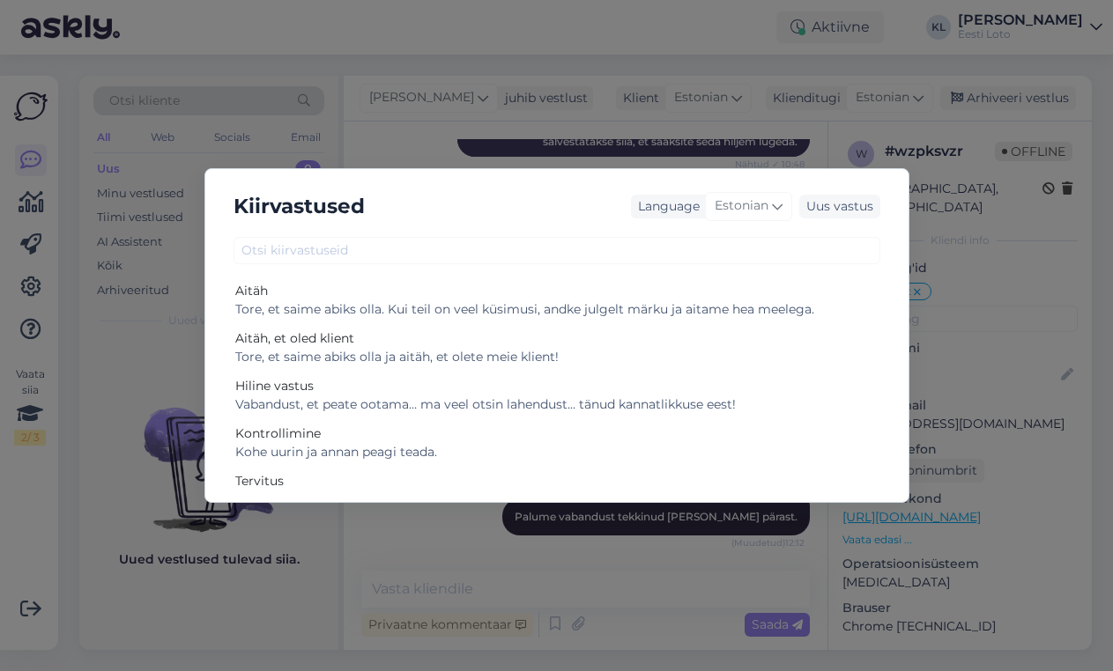
click at [580, 121] on div "Kiirvastused Language Estonian Uus vastus Aitäh Tore, et saime abiks olla. Kui …" at bounding box center [556, 335] width 1113 height 671
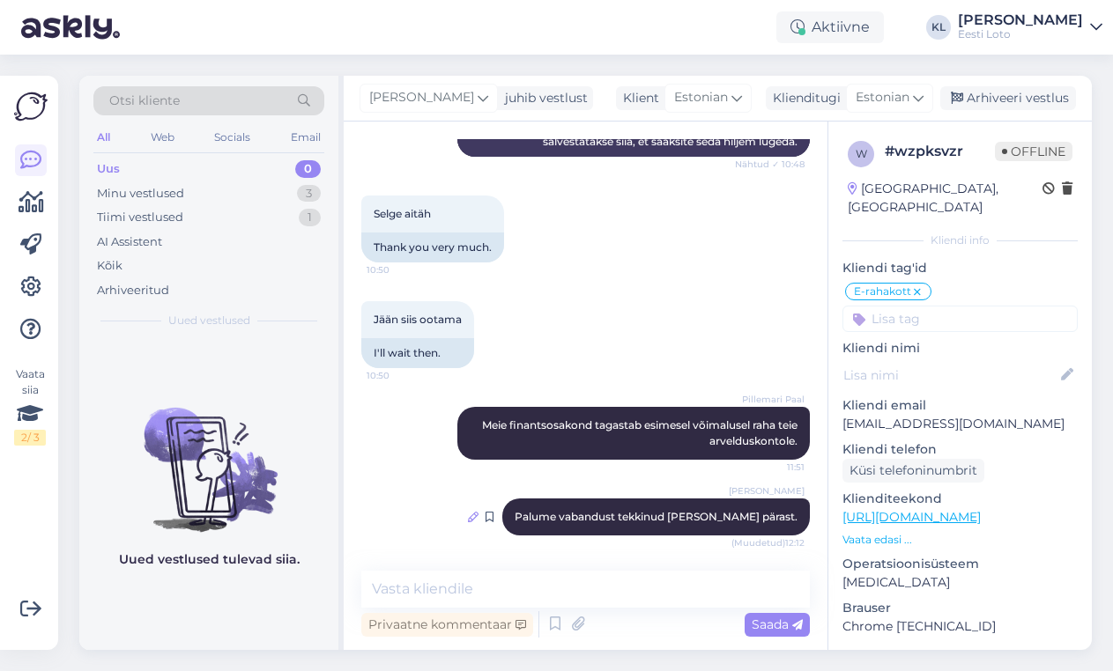
click at [478, 512] on icon at bounding box center [473, 517] width 11 height 11
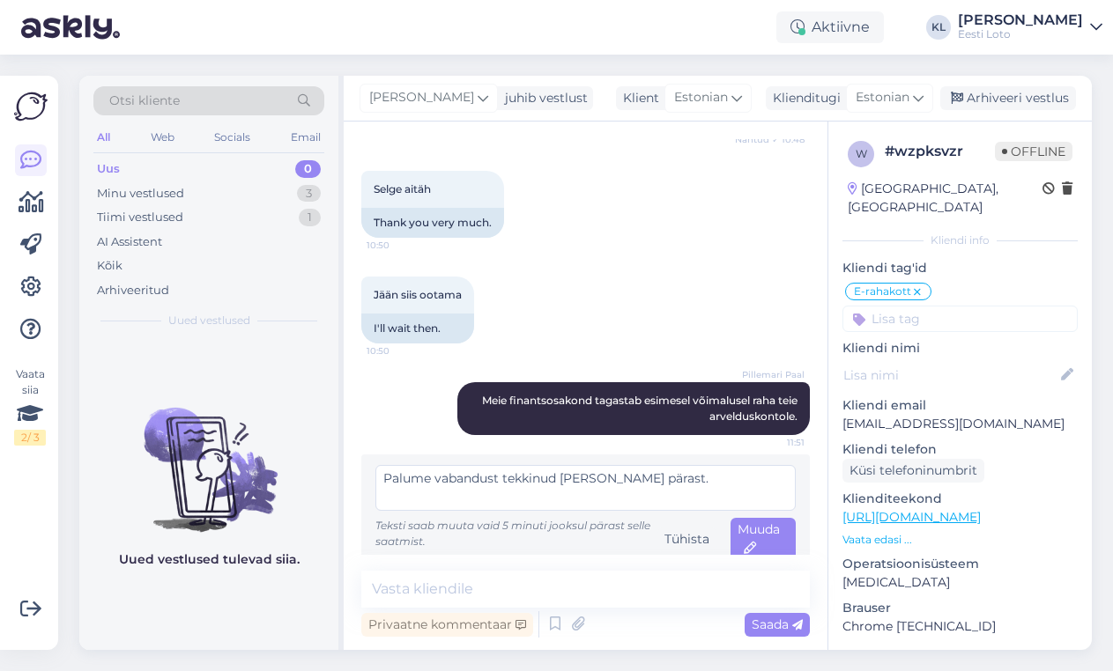
click at [475, 471] on textarea "Palume vabandust tekkinud tõrke pärast." at bounding box center [585, 488] width 420 height 46
drag, startPoint x: 683, startPoint y: 457, endPoint x: 286, endPoint y: 448, distance: 396.5
click at [284, 448] on div "Otsi kliente All Web Socials Email Uus 0 Minu vestlused 3 Tiimi vestlused 1 AI …" at bounding box center [585, 363] width 1012 height 574
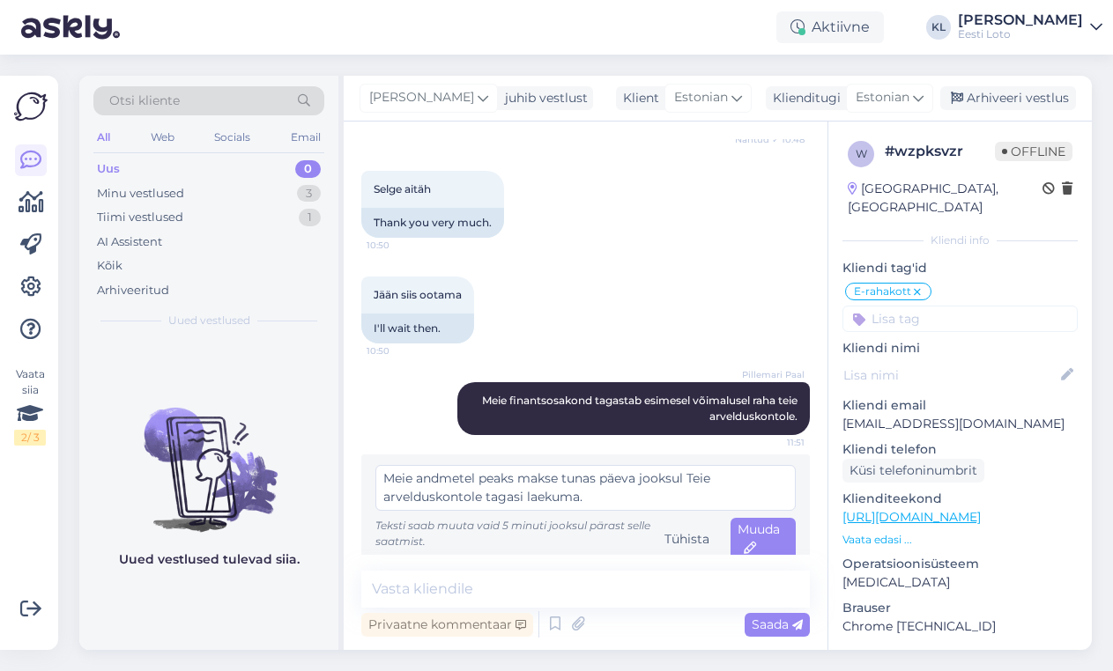
click at [597, 465] on textarea "Meie andmetel peaks makse tunas päeva jooksul Teie arvelduskontole tagasi laeku…" at bounding box center [585, 488] width 420 height 46
click at [669, 488] on textarea "Meie andmetel peaks makse tänase päeva jooksul Teie arvelduskontole tagasi laek…" at bounding box center [585, 488] width 420 height 46
type textarea "Meie andmetel peaks makse tänase päeva jooksul Teie arvelduskontole tagasi laek…"
click at [758, 522] on span "Muuda" at bounding box center [758, 539] width 42 height 34
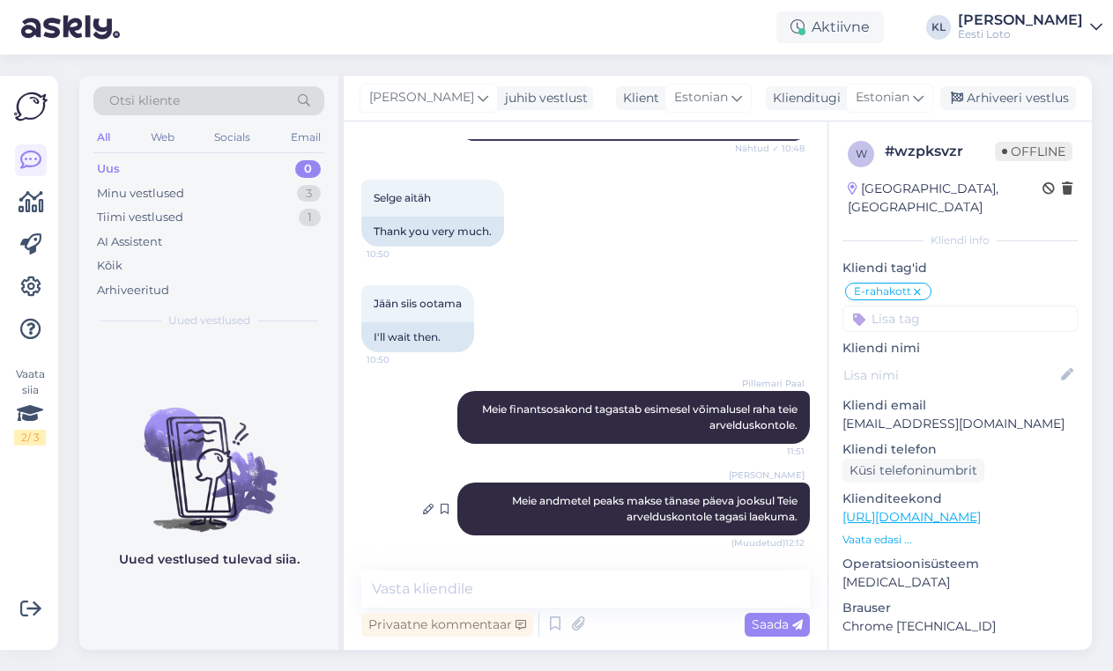
scroll to position [1390, 0]
click at [1002, 97] on div "Arhiveeri vestlus" at bounding box center [1008, 98] width 136 height 24
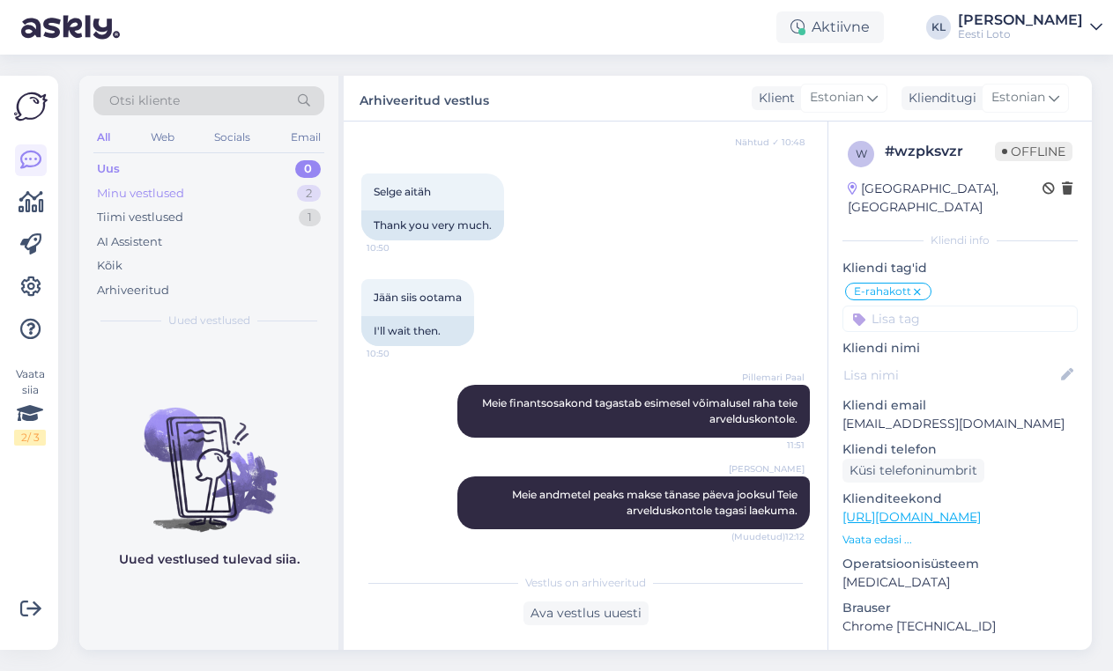
click at [248, 192] on div "Minu vestlused 2" at bounding box center [208, 193] width 231 height 25
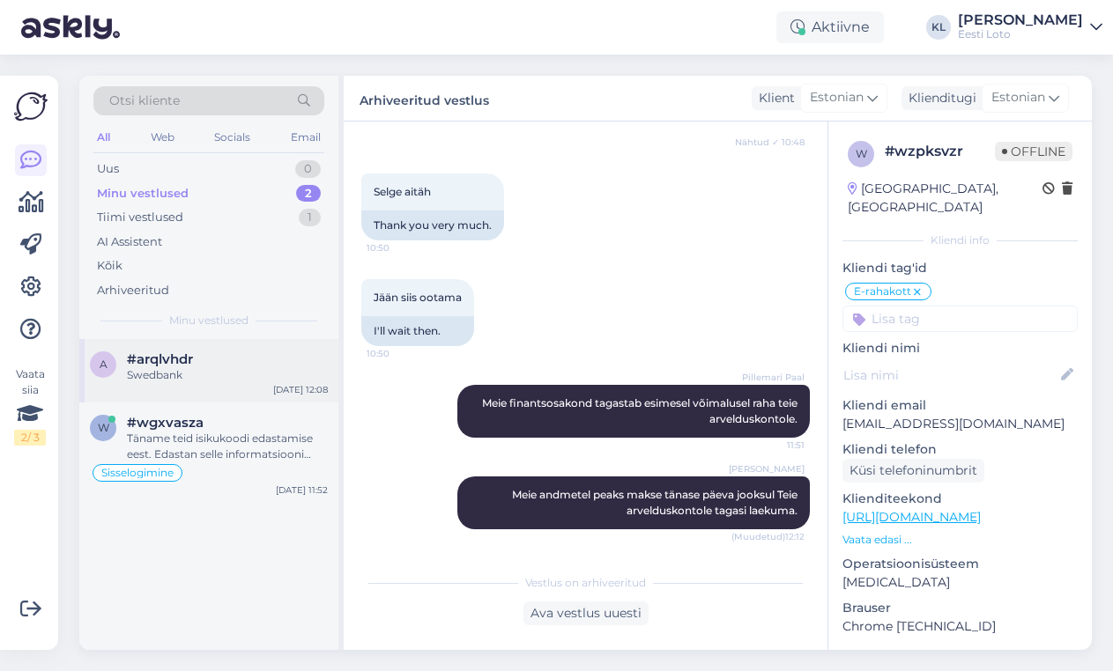
click at [232, 371] on div "Swedbank" at bounding box center [227, 375] width 201 height 16
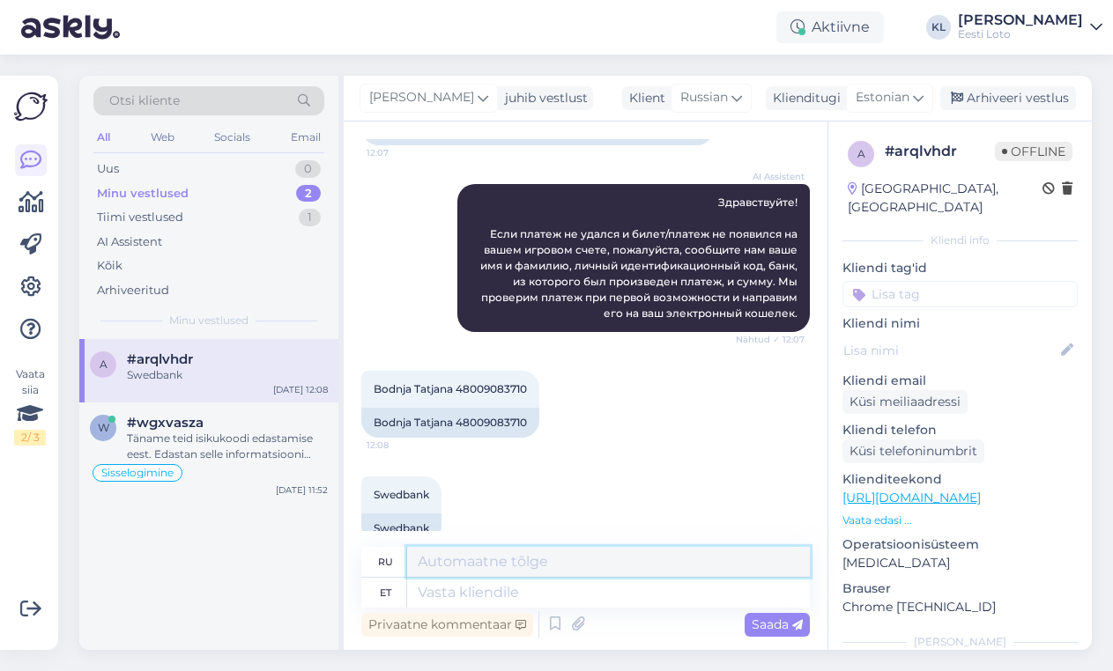
click at [465, 564] on textarea at bounding box center [608, 562] width 403 height 30
paste textarea "Kahjuks Teie sissemakse ebaõnnestus tehnilise tõrke tõttu. Kontrollisime ostu ü…"
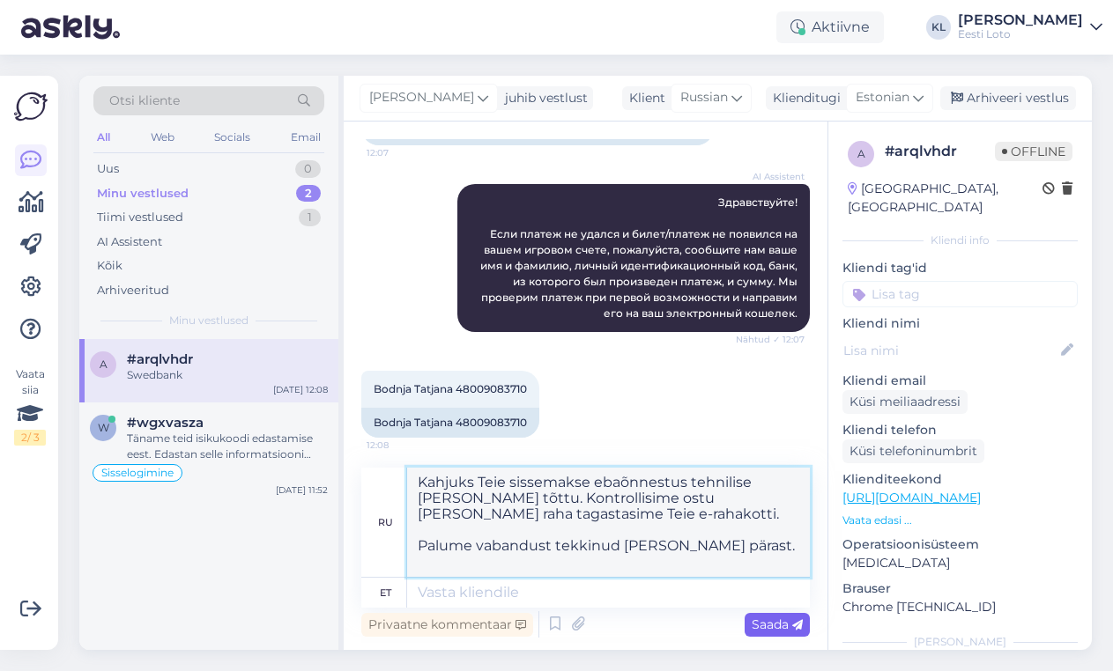
type textarea "Kahjuks Teie sissemakse ebaõnnestus tehnilise tõrke tõttu. Kontrollisime ostu ü…"
click at [766, 625] on span "Saada" at bounding box center [776, 625] width 51 height 16
click at [588, 552] on textarea "Kahjuks Teie sissemakse ebaõnnestus tehnilise tõrke tõttu. Kontrollisime ostu ü…" at bounding box center [608, 522] width 403 height 109
drag, startPoint x: 726, startPoint y: 546, endPoint x: 212, endPoint y: 428, distance: 527.0
click at [211, 428] on div "Otsi kliente All Web Socials Email Uus 0 Minu vestlused 2 Tiimi vestlused 1 AI …" at bounding box center [585, 363] width 1012 height 574
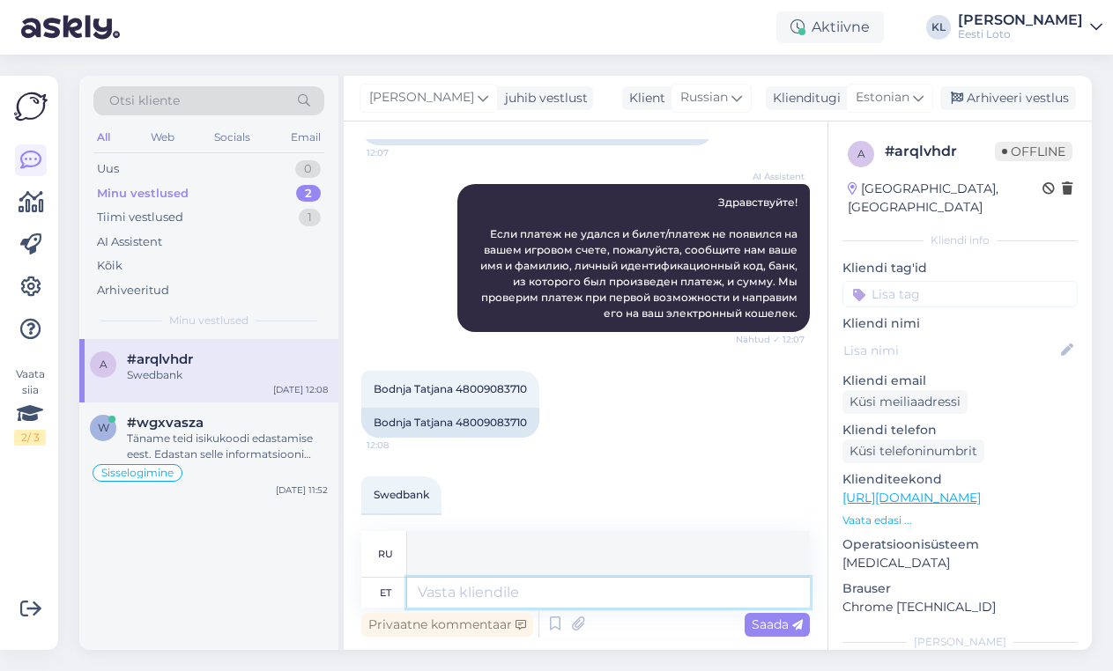
click at [429, 588] on textarea at bounding box center [608, 593] width 403 height 30
paste textarea "Kahjuks Teie sissemakse ebaõnnestus tehnilise tõrke tõttu. Kontrollisime ostu ü…"
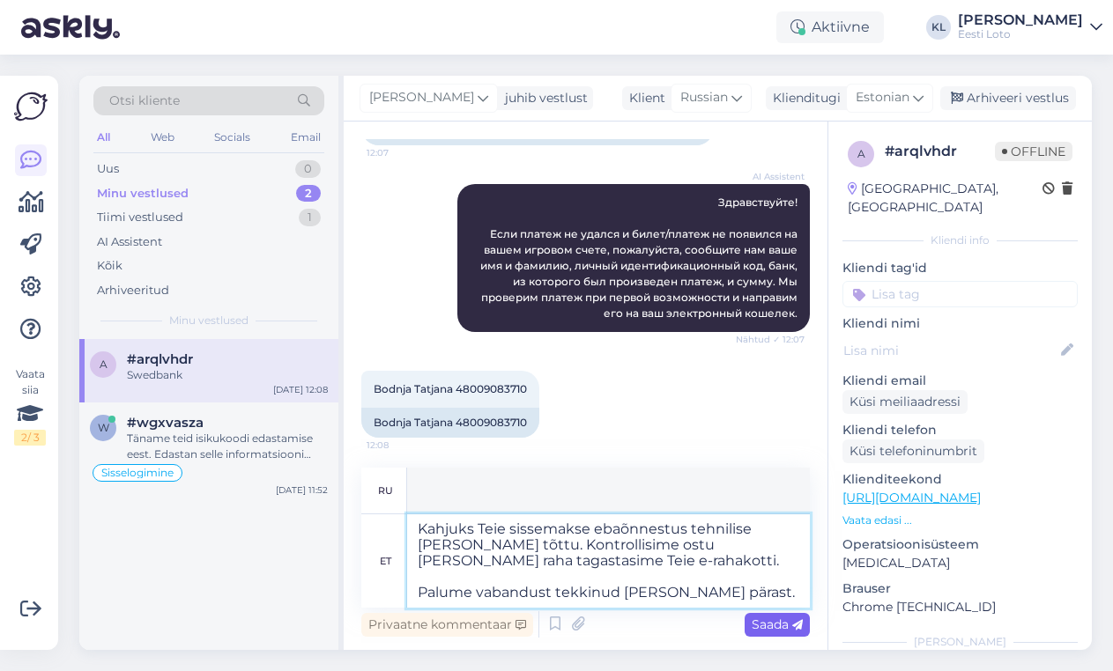
type textarea "Kahjuks Teie sissemakse ebaõnnestus tehnilise tõrke tõttu. Kontrollisime ostu ü…"
click at [768, 627] on span "Saada" at bounding box center [776, 625] width 51 height 16
type textarea "К сожалению, ваш депозит не был зачислен из-за технической ошибки. Мы проверили…"
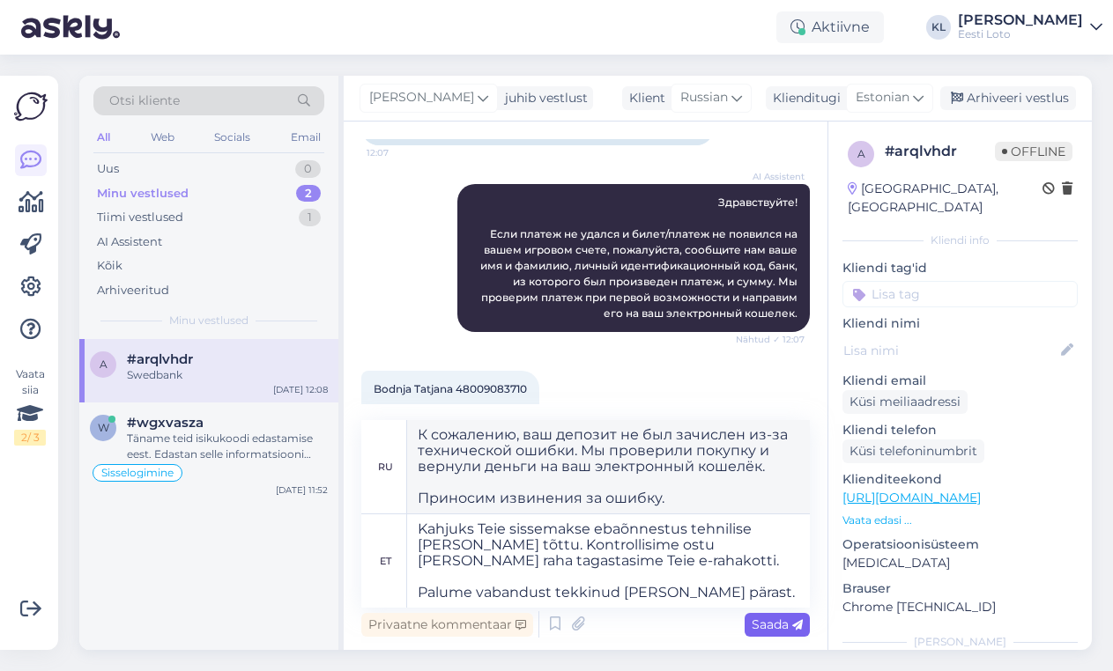
click at [771, 618] on span "Saada" at bounding box center [776, 625] width 51 height 16
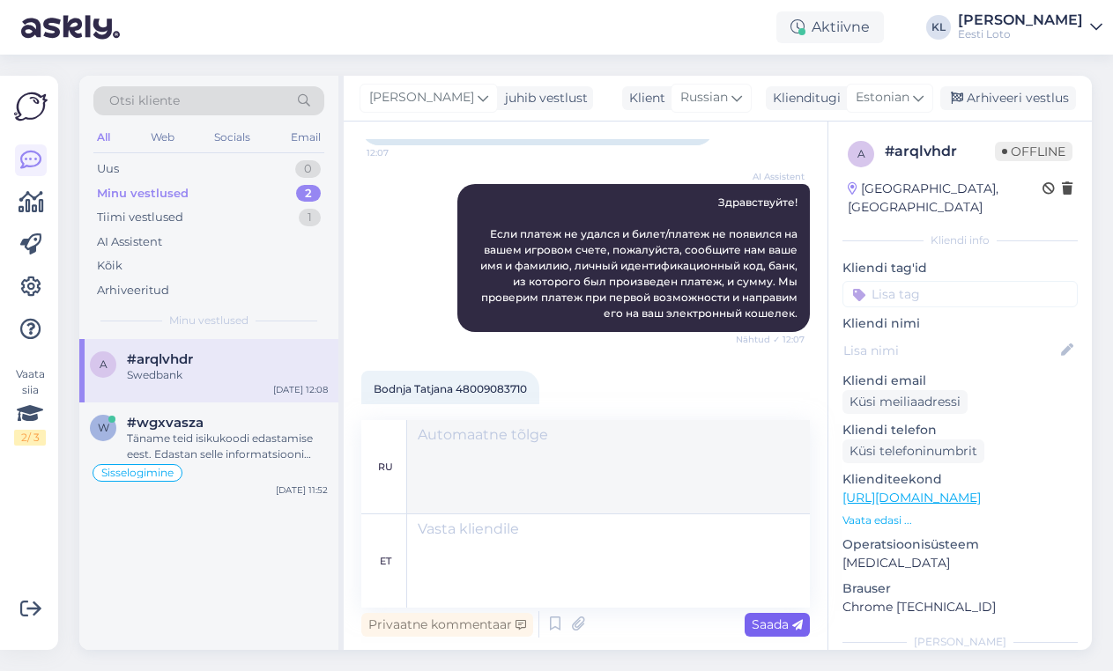
scroll to position [403, 0]
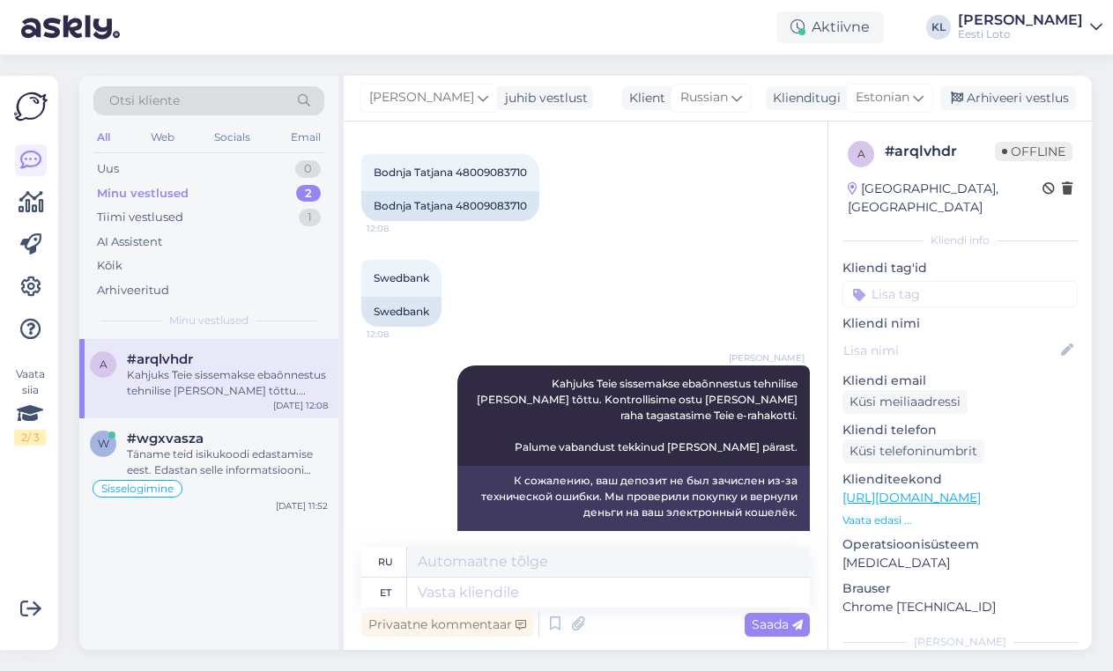
click at [943, 281] on input at bounding box center [959, 294] width 235 height 26
type input "e-raha"
click at [969, 337] on span "E-rahakott" at bounding box center [959, 342] width 57 height 11
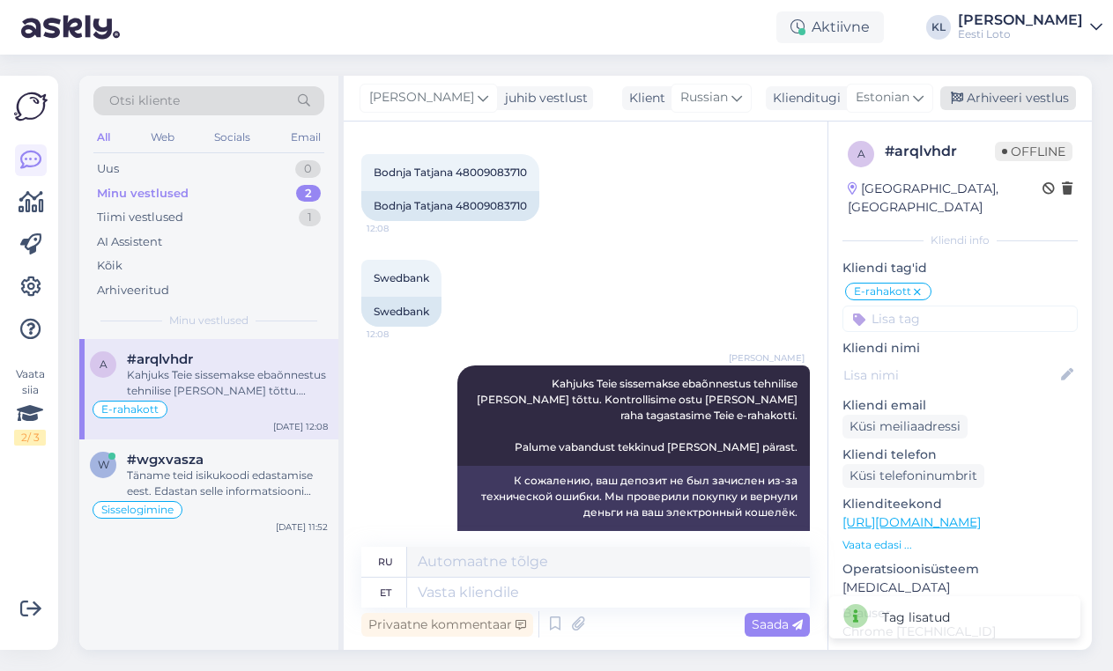
click at [1033, 92] on div "Arhiveeri vestlus" at bounding box center [1008, 98] width 136 height 24
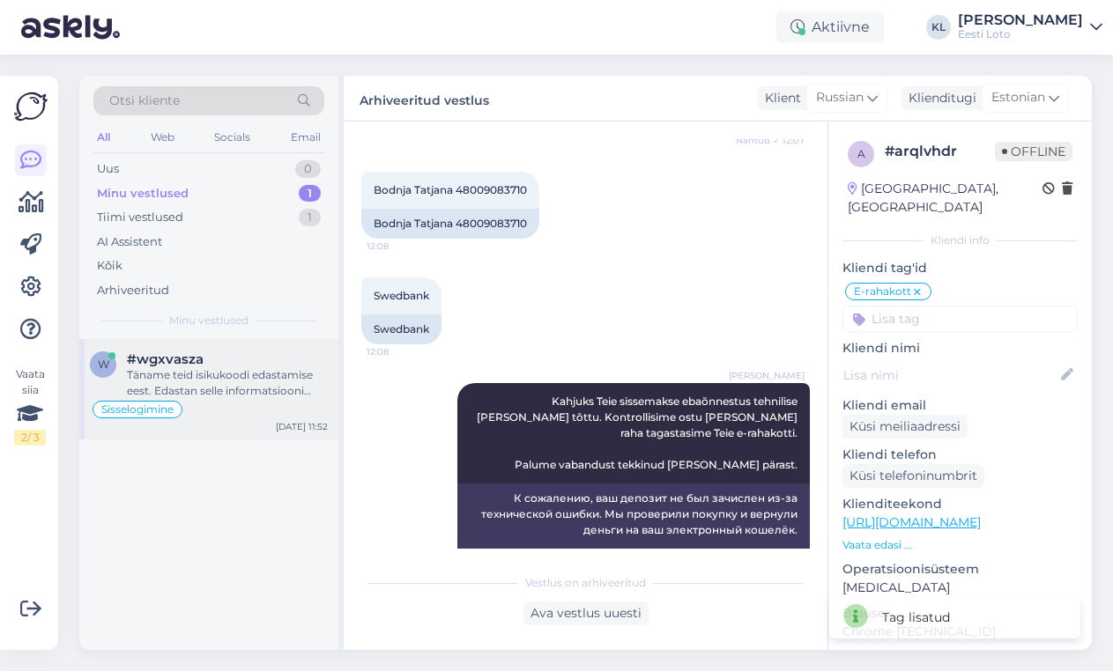
click at [226, 360] on div "#wgxvasza" at bounding box center [227, 359] width 201 height 16
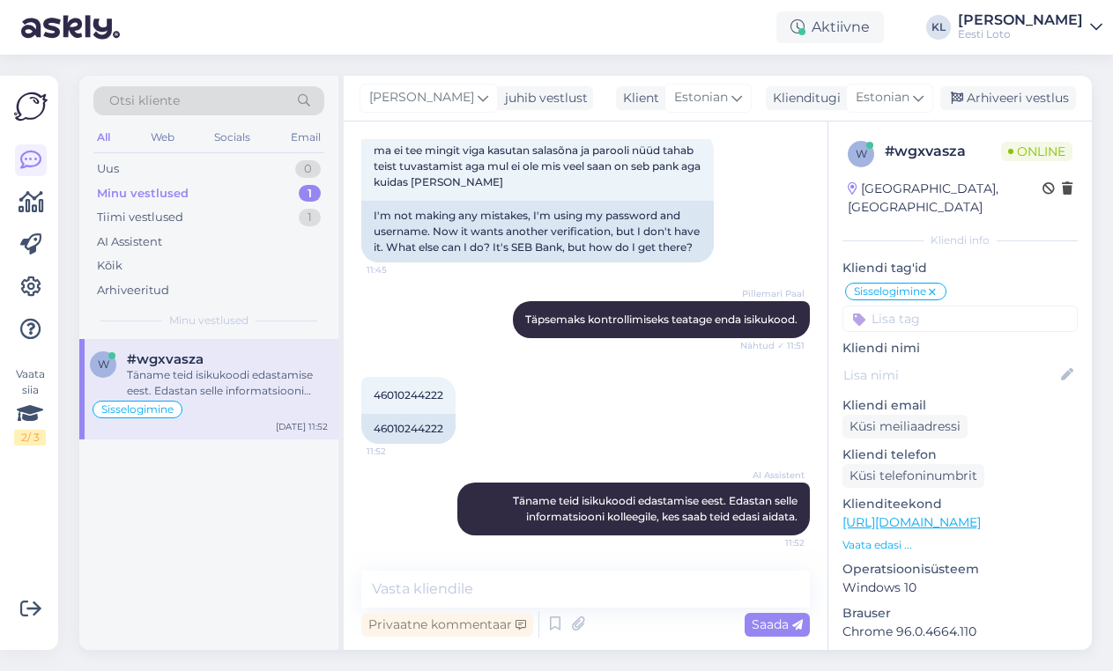
scroll to position [543, 0]
click at [571, 586] on textarea at bounding box center [585, 589] width 448 height 37
paste textarea "Palume valida "Unustasid salasõna" ja avaneval leheküljel saate mängukontole si…"
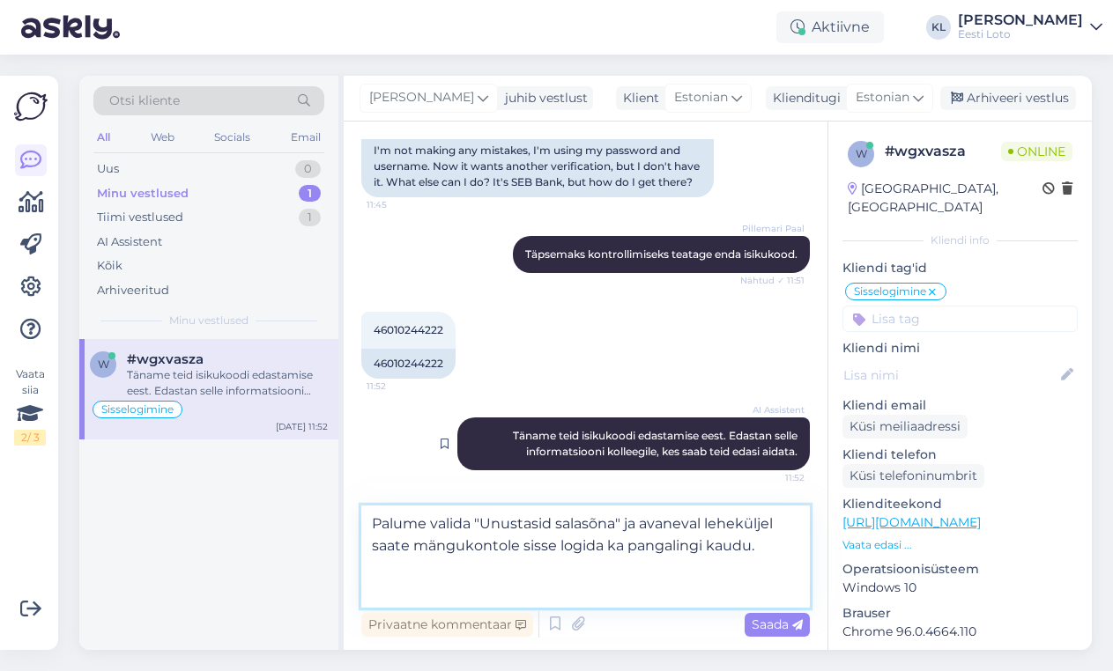
scroll to position [608, 0]
type textarea "Palume valida "Unustasid salasõna" ja avaneval leheküljel saate mängukontole si…"
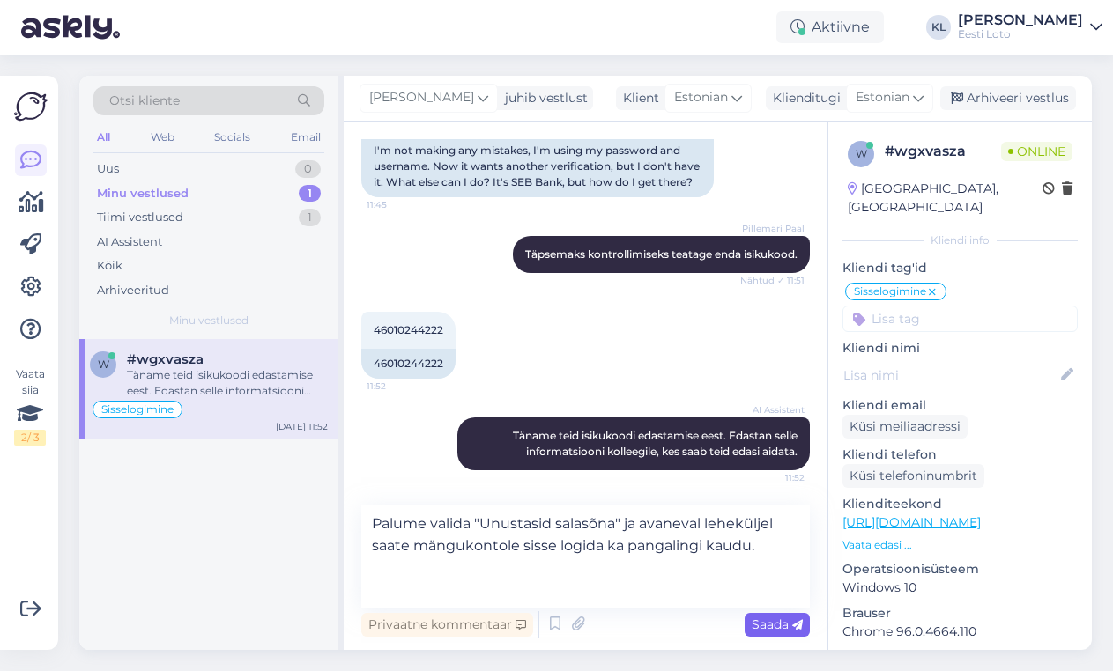
click at [756, 624] on span "Saada" at bounding box center [776, 625] width 51 height 16
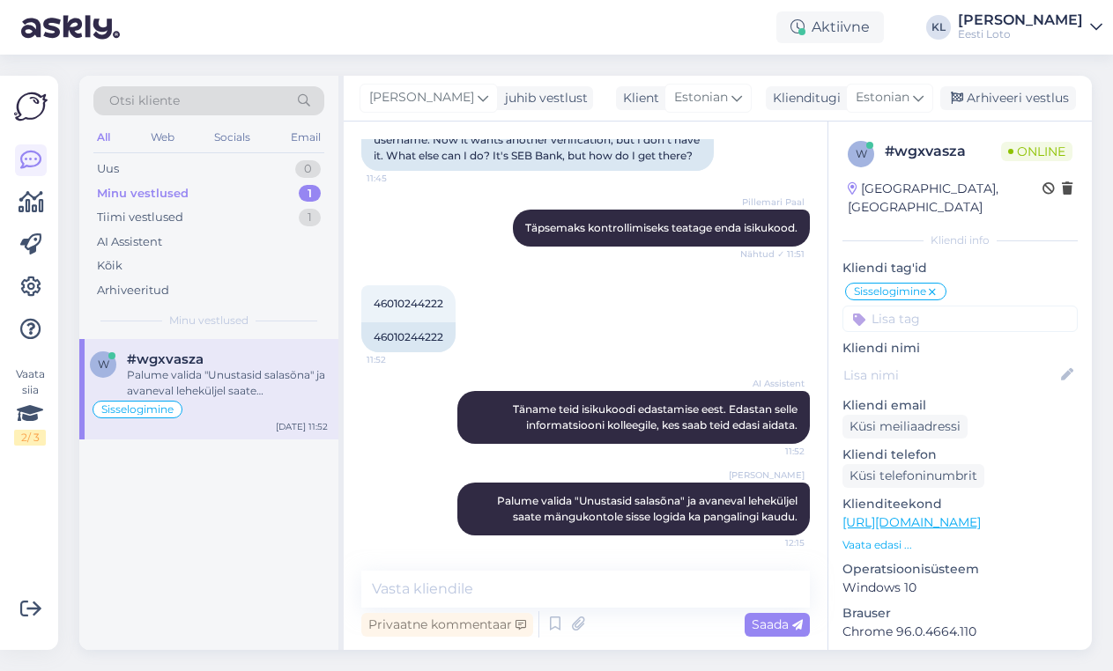
scroll to position [666, 0]
click at [424, 504] on icon at bounding box center [428, 509] width 11 height 11
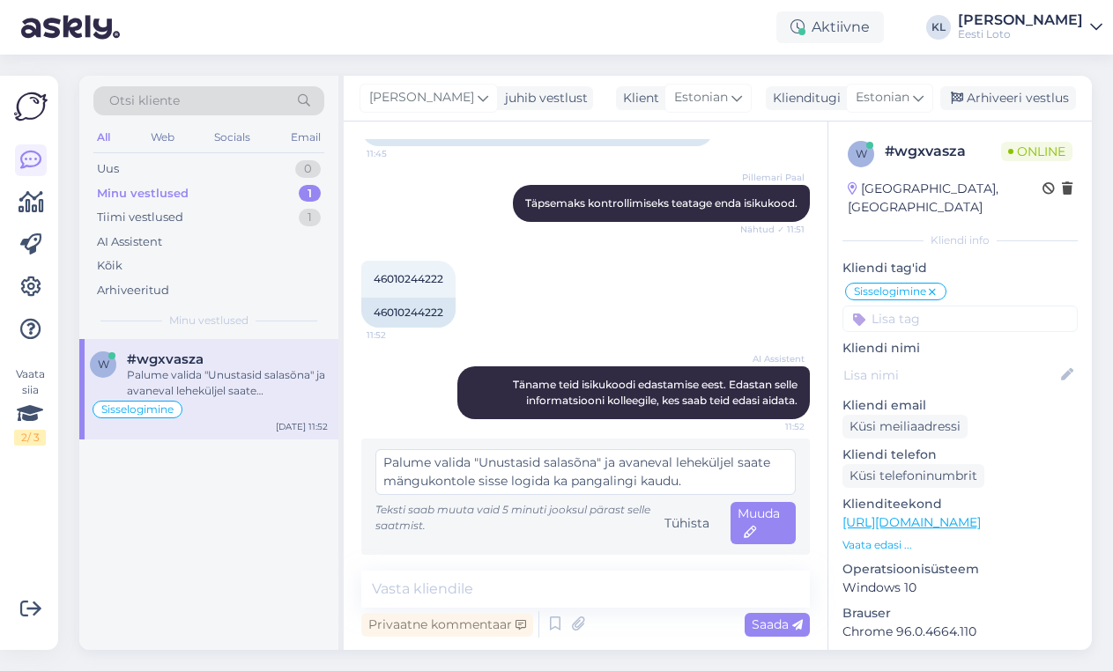
click at [414, 465] on textarea "Palume valida "Unustasid salasõna" ja avaneval leheküljel saate mängukontole si…" at bounding box center [585, 472] width 420 height 46
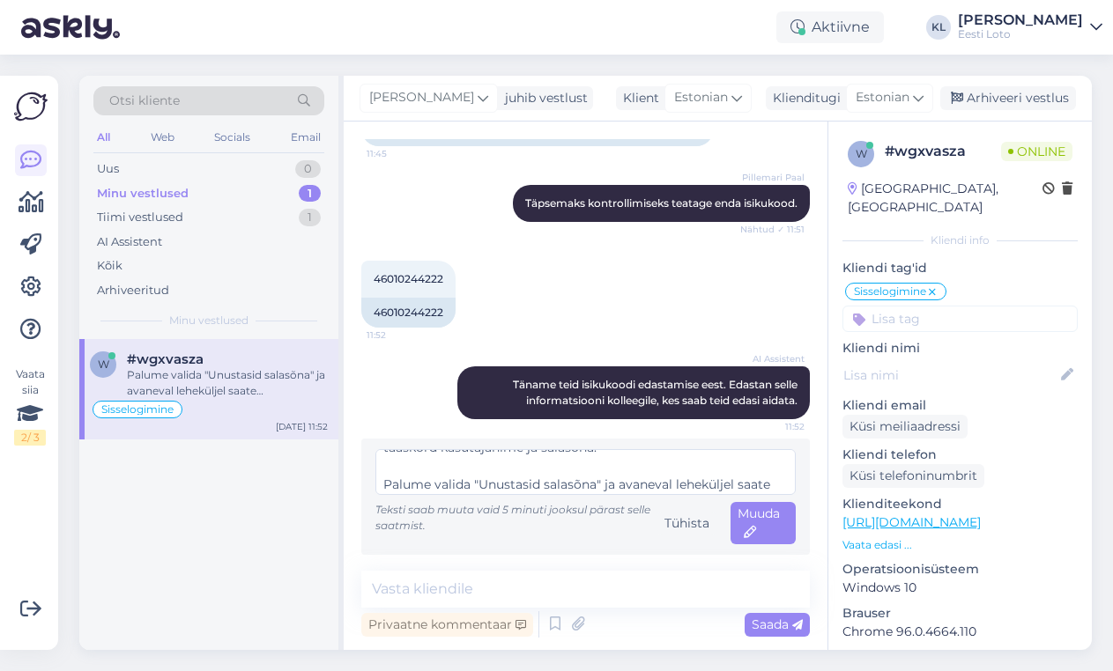
scroll to position [115, 0]
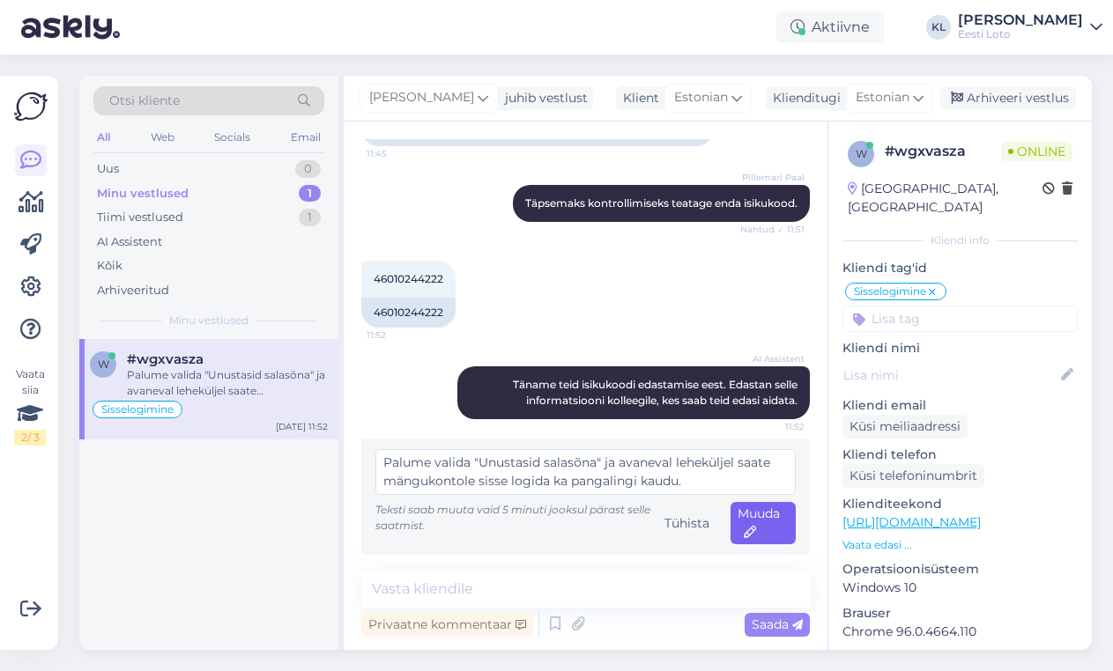
type textarea "Turvalisuse tagamiseks palume ühekordselt sisse logida enda mängukontole läbi p…"
click at [761, 524] on div "Muuda" at bounding box center [762, 523] width 65 height 42
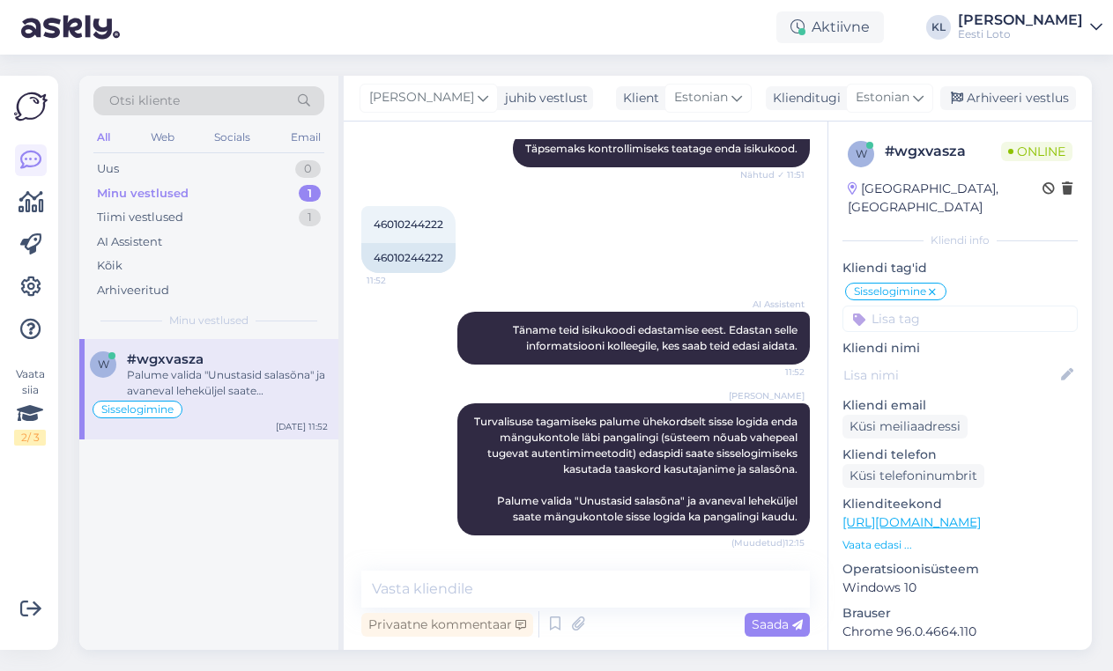
scroll to position [745, 0]
click at [1013, 99] on div "Arhiveeri vestlus" at bounding box center [1008, 98] width 136 height 24
